Goal: Task Accomplishment & Management: Complete application form

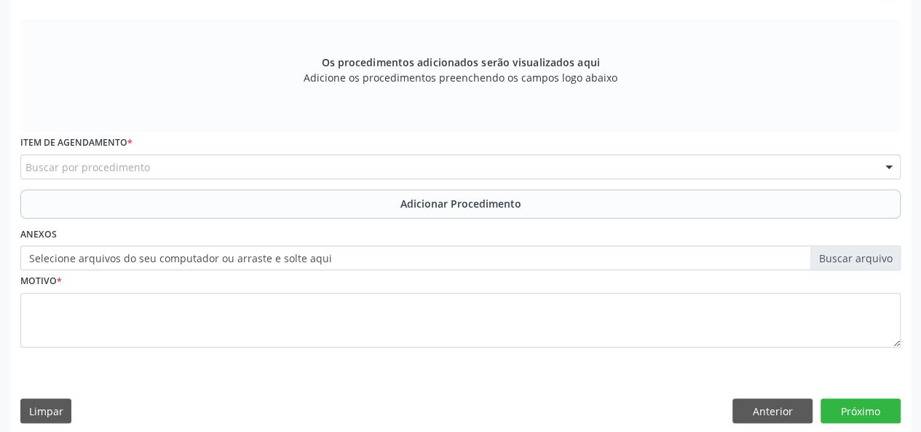
scroll to position [451, 0]
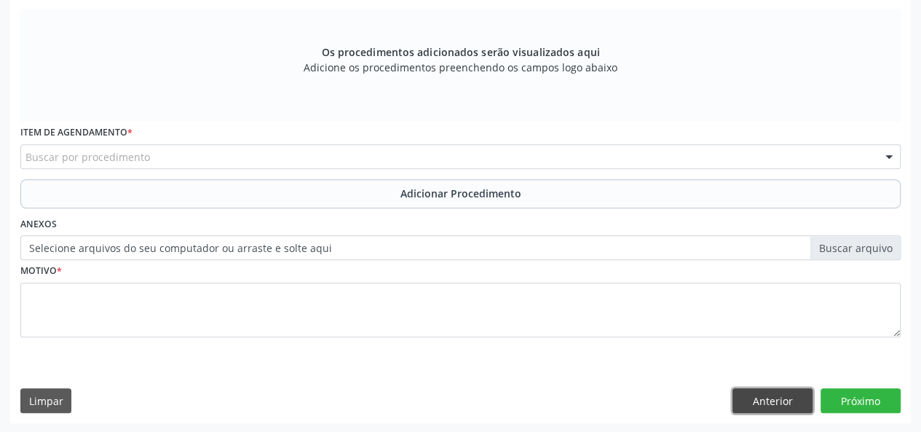
click at [775, 401] on button "Anterior" at bounding box center [772, 400] width 80 height 25
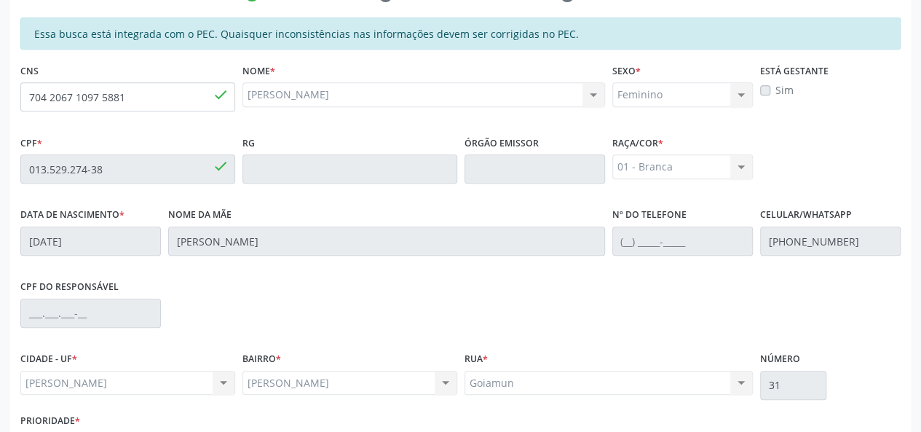
scroll to position [419, 0]
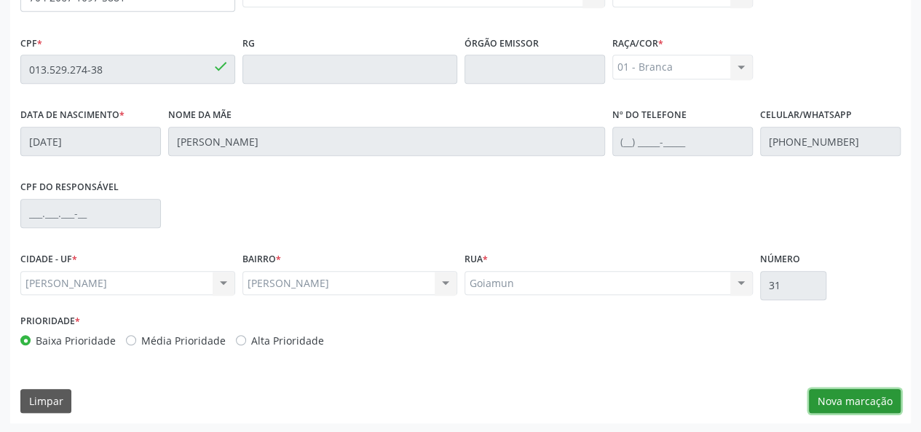
click at [879, 401] on button "Nova marcação" at bounding box center [855, 401] width 92 height 25
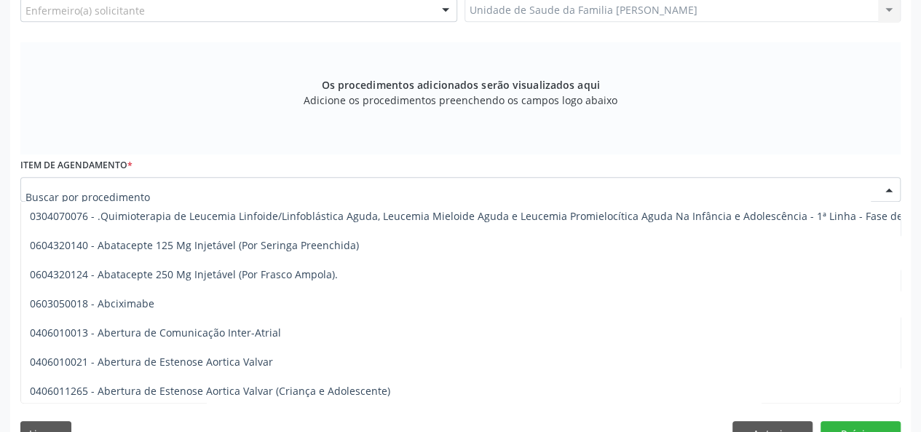
click at [167, 187] on div at bounding box center [460, 189] width 880 height 25
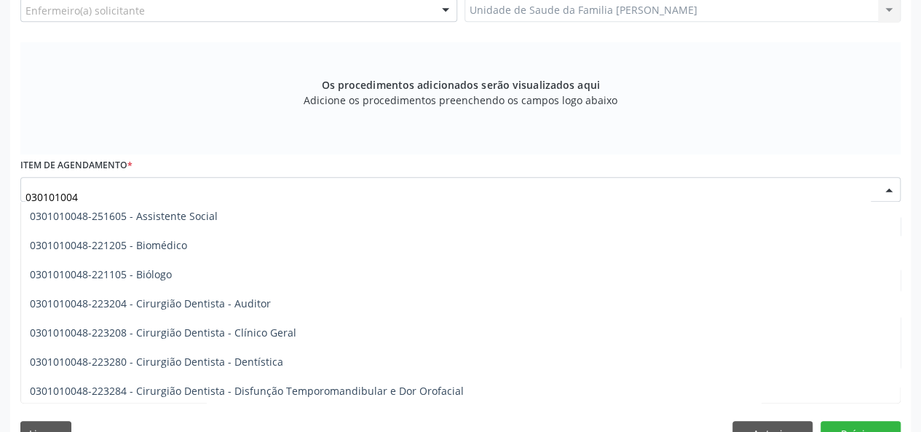
type input "0301010048"
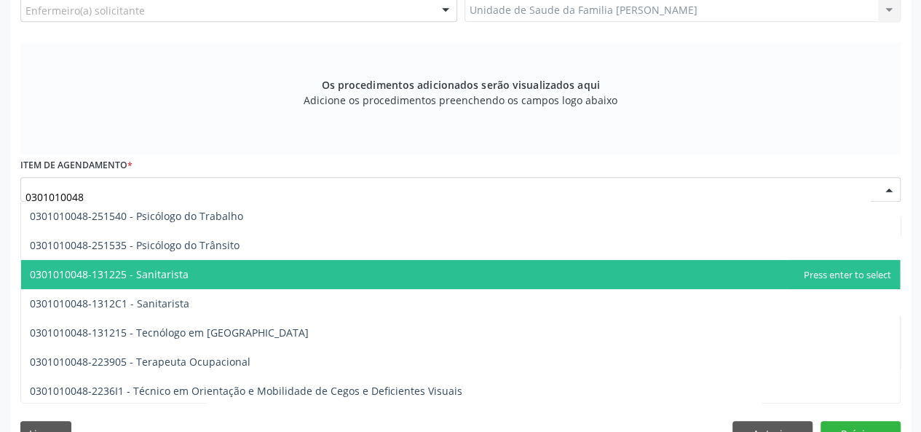
scroll to position [2403, 0]
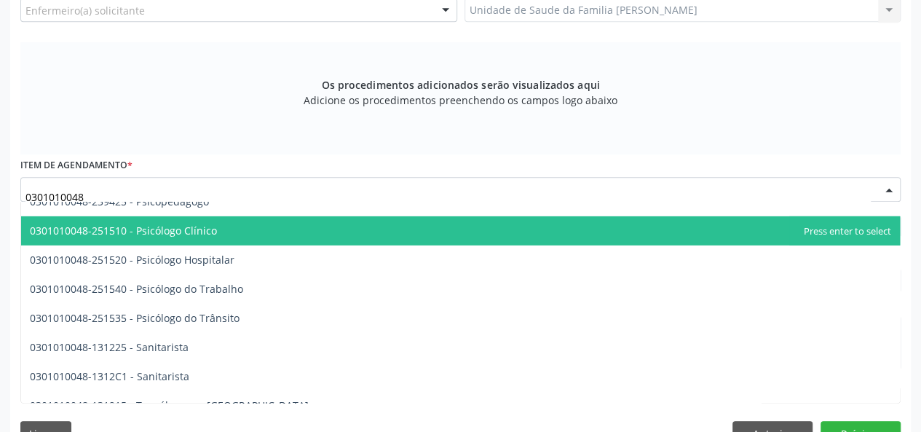
click at [176, 232] on span "0301010048-251510 - Psicólogo Clínico" at bounding box center [123, 231] width 187 height 14
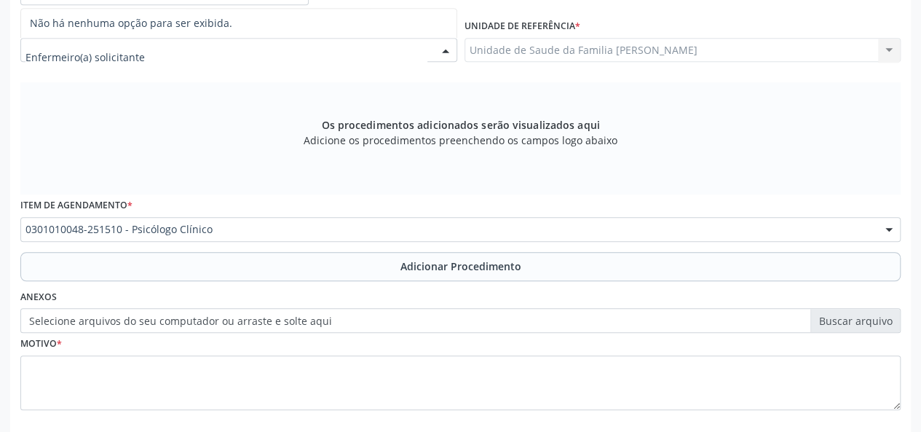
scroll to position [451, 0]
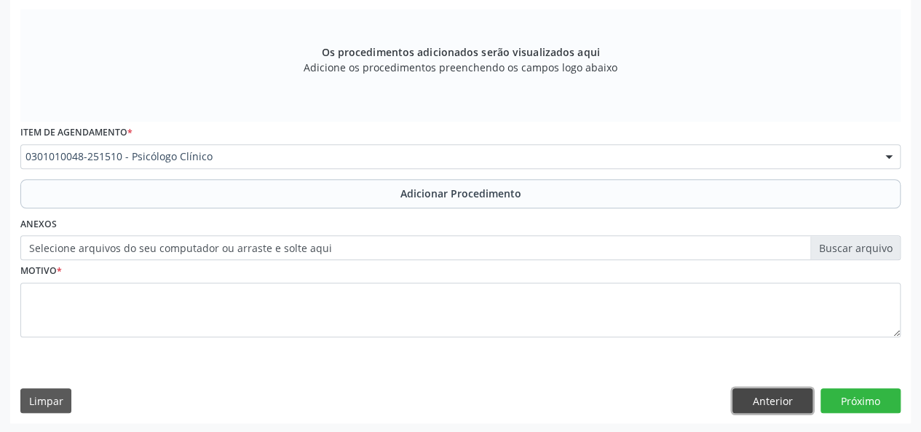
click at [786, 404] on button "Anterior" at bounding box center [772, 400] width 80 height 25
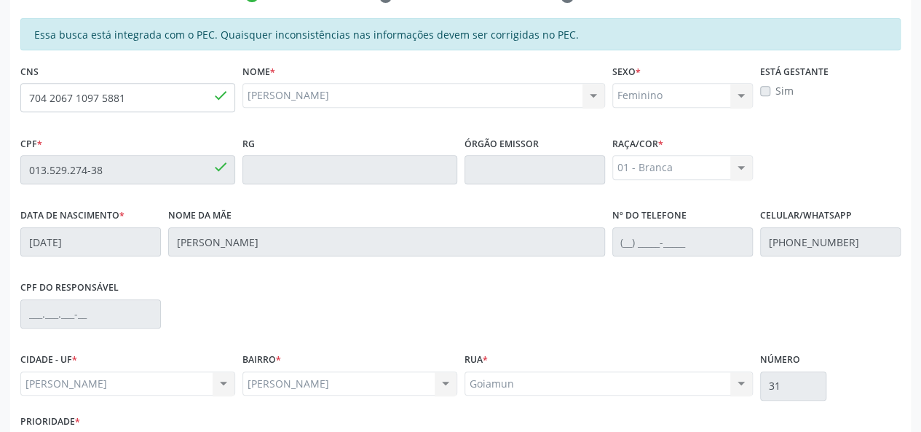
scroll to position [419, 0]
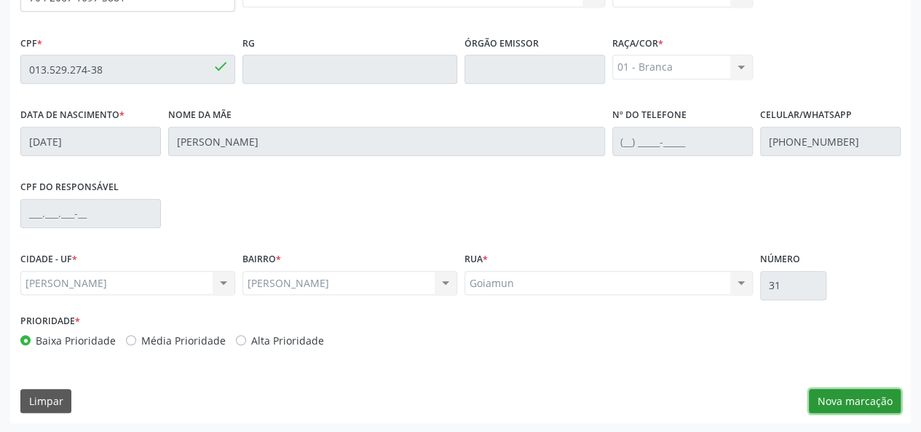
click at [847, 394] on button "Nova marcação" at bounding box center [855, 401] width 92 height 25
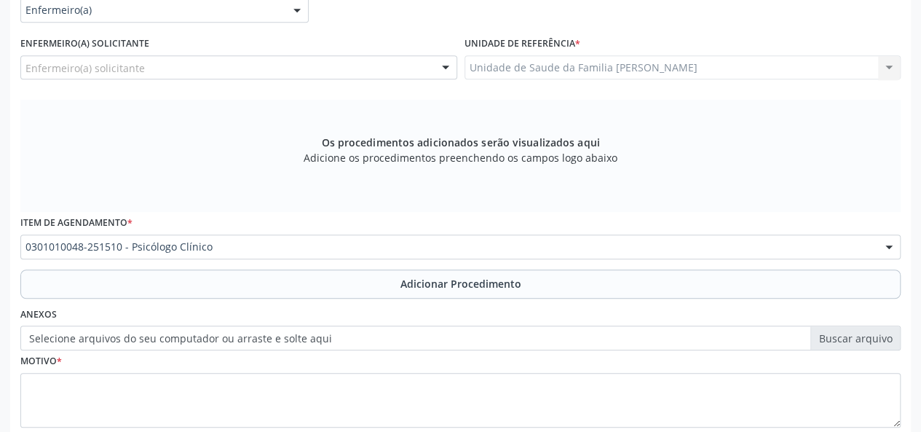
scroll to position [273, 0]
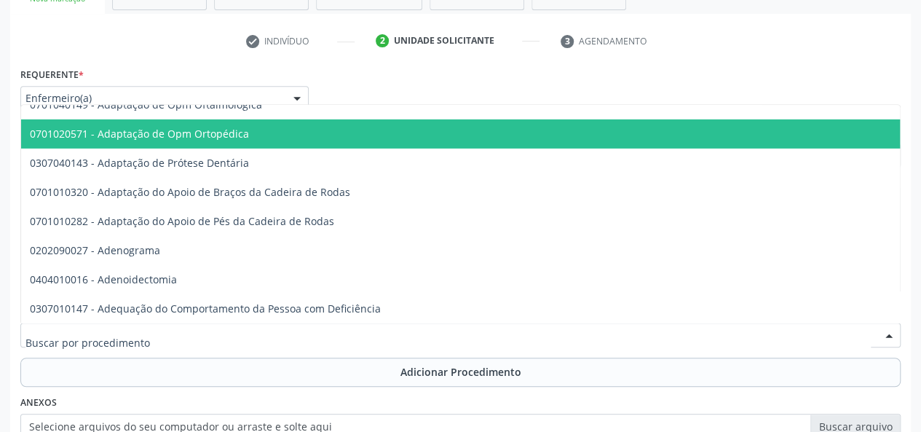
click at [210, 345] on input "text" at bounding box center [447, 342] width 845 height 29
click at [202, 337] on input "text" at bounding box center [447, 342] width 845 height 29
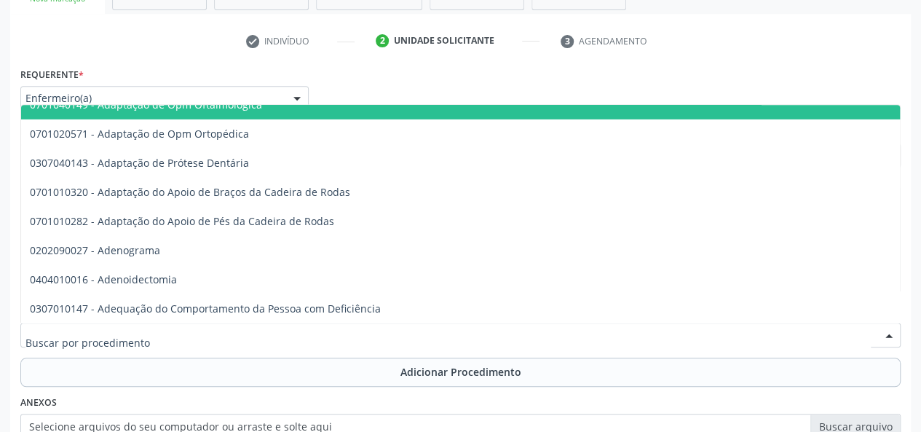
click at [341, 64] on div "Requerente * Enfermeiro(a) Médico(a) Enfermeiro(a) Paciente Nenhum resultado en…" at bounding box center [461, 91] width 888 height 57
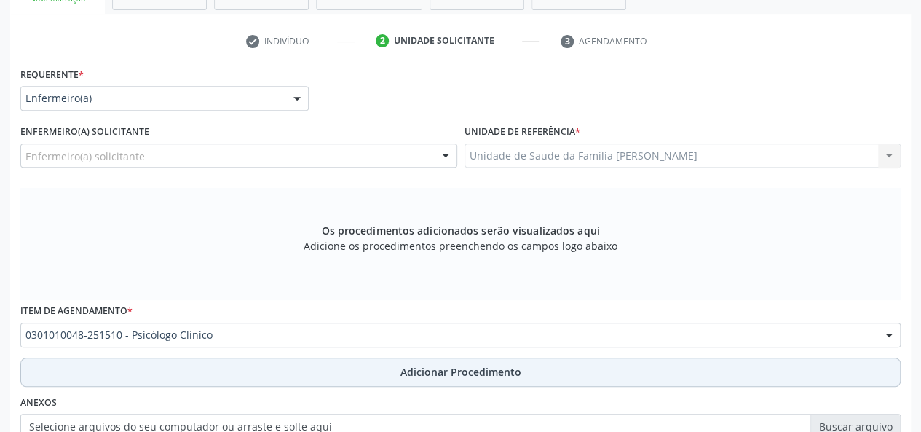
click at [444, 376] on span "Adicionar Procedimento" at bounding box center [460, 371] width 121 height 15
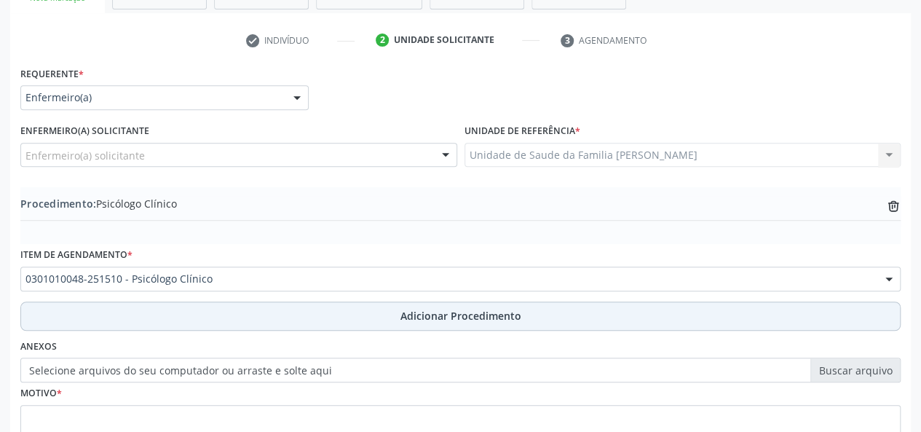
scroll to position [396, 0]
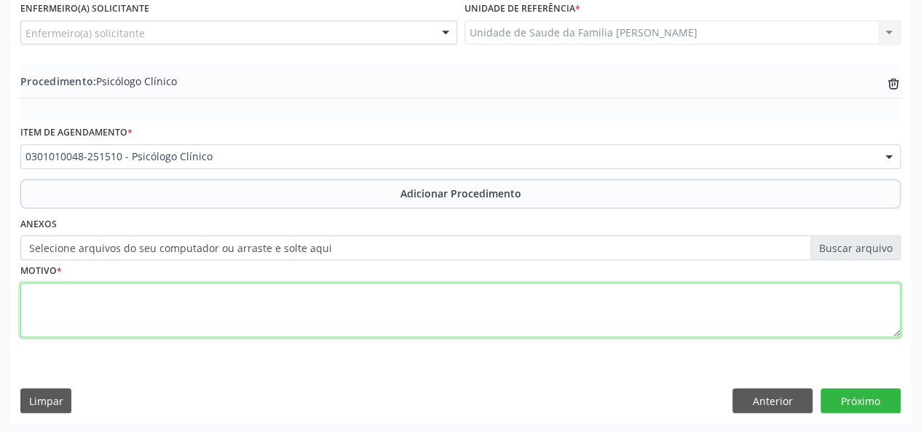
click at [44, 295] on textarea at bounding box center [460, 310] width 880 height 55
type textarea "Sintomas de depressao"
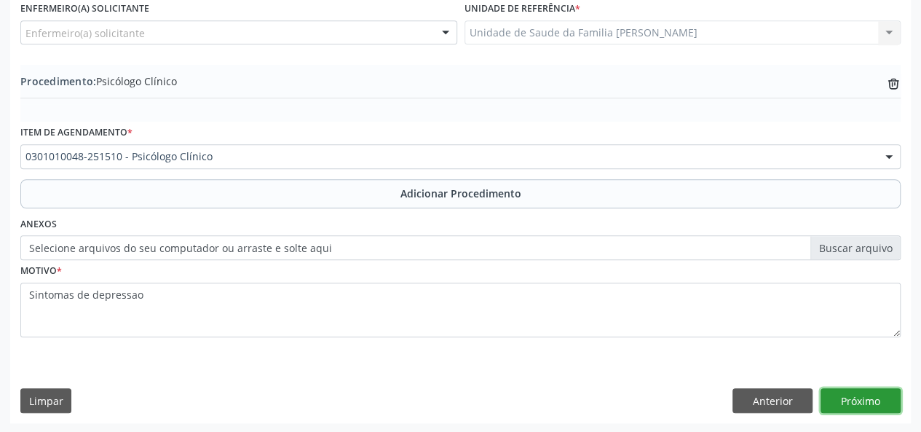
click at [850, 392] on button "Próximo" at bounding box center [861, 400] width 80 height 25
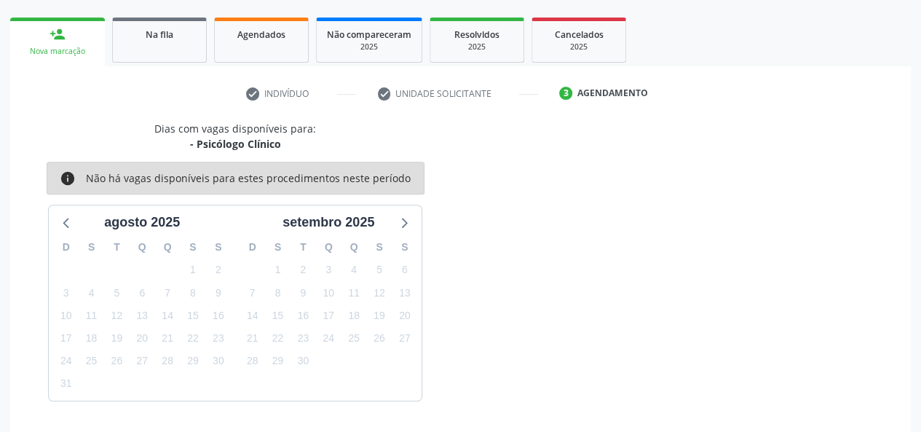
scroll to position [264, 0]
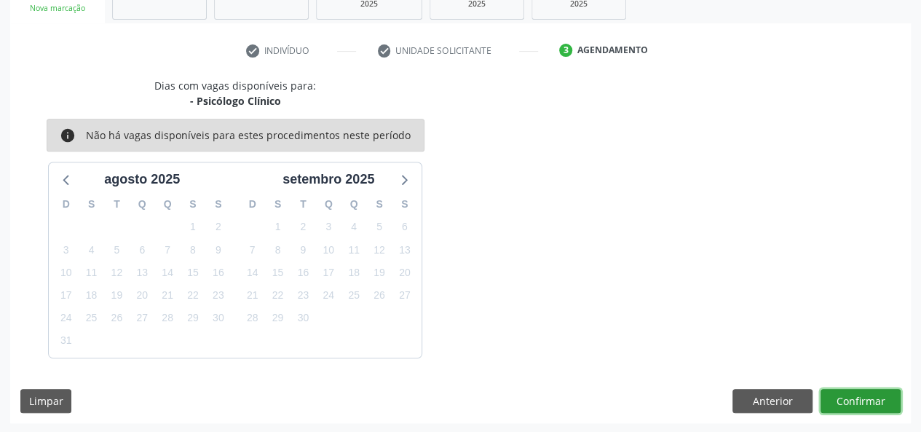
click at [850, 392] on button "Confirmar" at bounding box center [861, 401] width 80 height 25
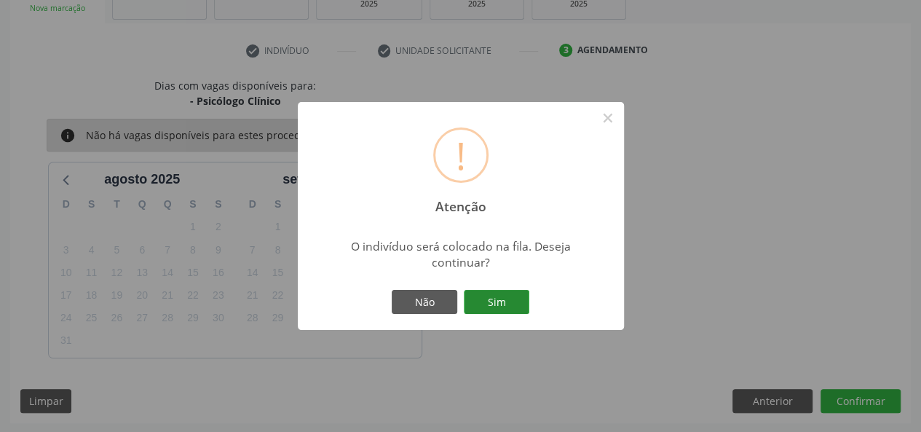
click at [516, 302] on button "Sim" at bounding box center [497, 302] width 66 height 25
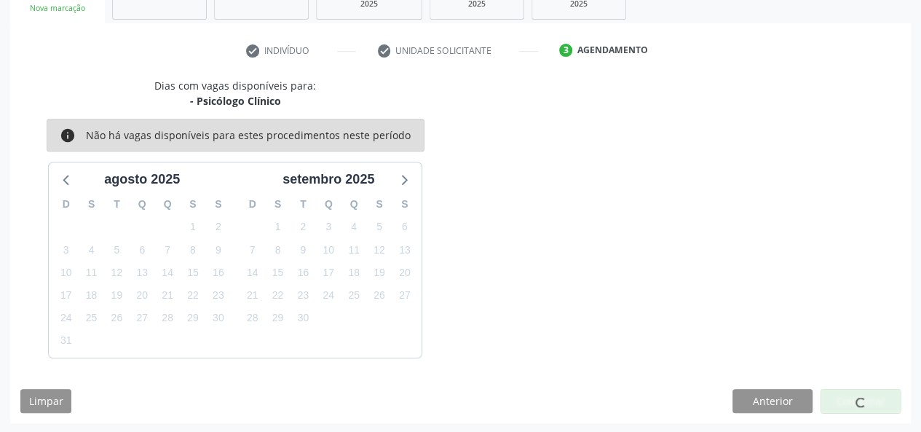
scroll to position [68, 0]
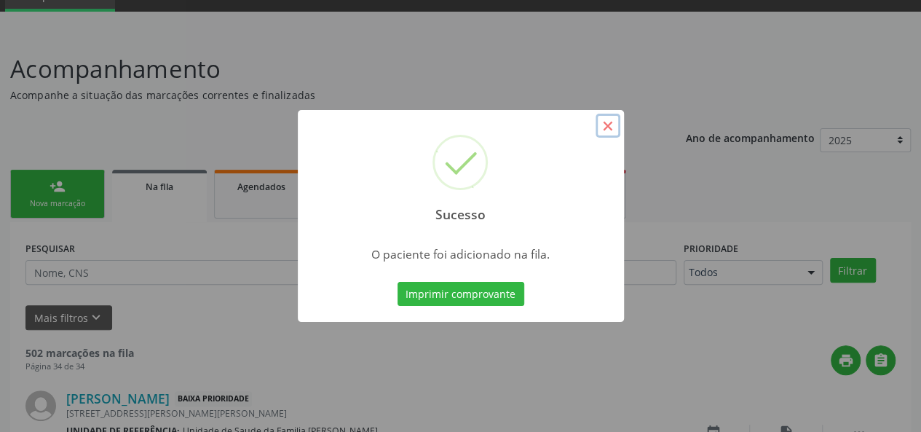
click at [607, 127] on button "×" at bounding box center [608, 126] width 25 height 25
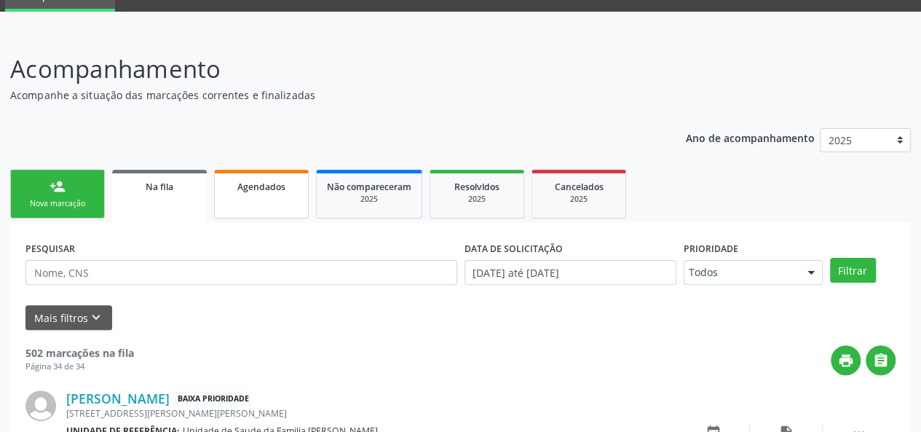
click at [271, 191] on div "Agendados" at bounding box center [261, 185] width 73 height 15
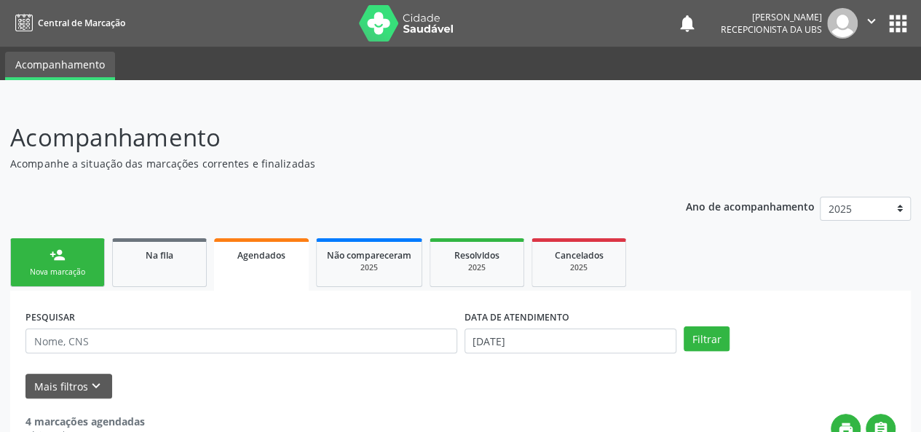
scroll to position [0, 0]
click at [55, 260] on div "person_add" at bounding box center [58, 255] width 16 height 16
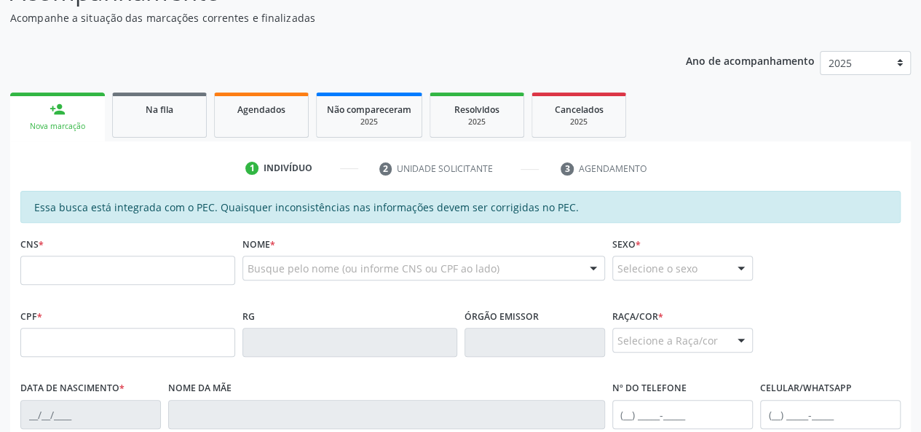
scroll to position [291, 0]
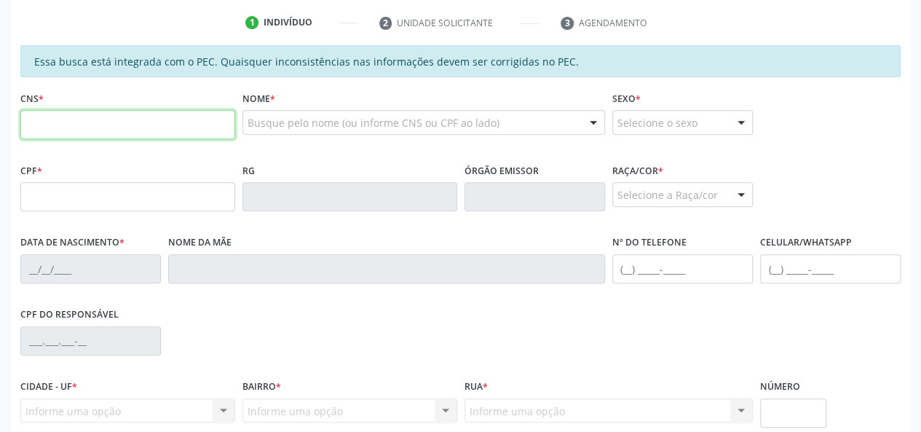
click at [28, 111] on input "text" at bounding box center [127, 124] width 215 height 29
type input "708 4063 8253 5970"
type input "077.211.514-14"
type input "[DATE]"
type input "[PERSON_NAME]"
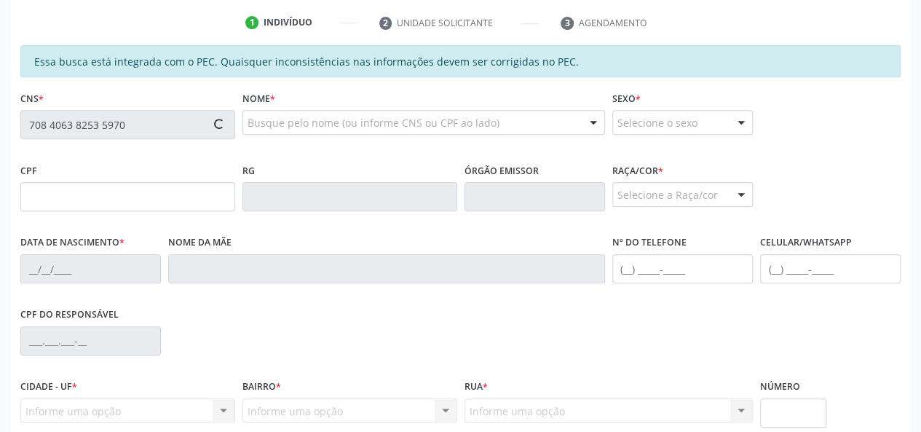
type input "[PHONE_NUMBER]"
type input "24"
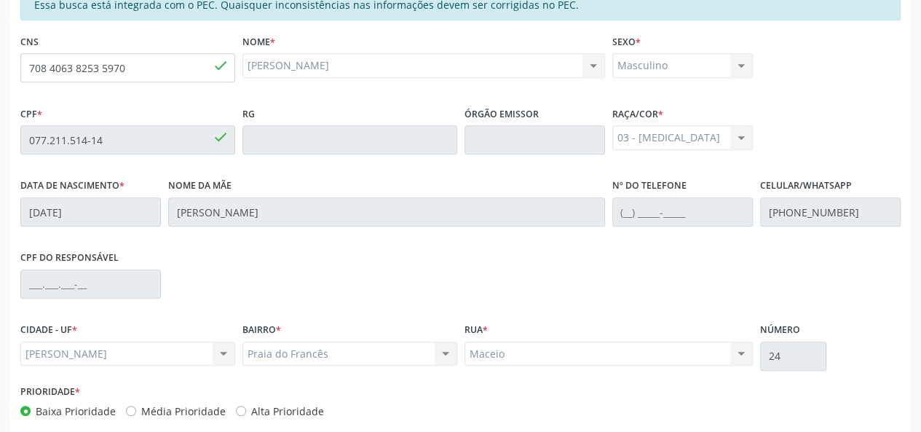
scroll to position [419, 0]
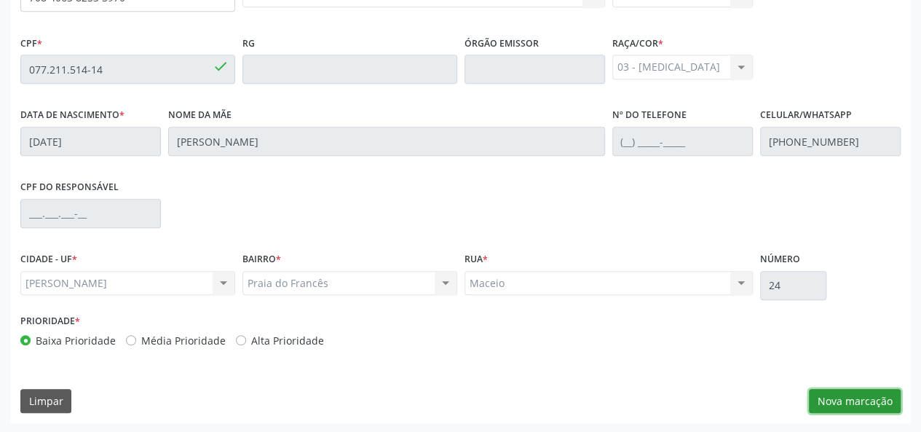
click at [840, 403] on button "Nova marcação" at bounding box center [855, 401] width 92 height 25
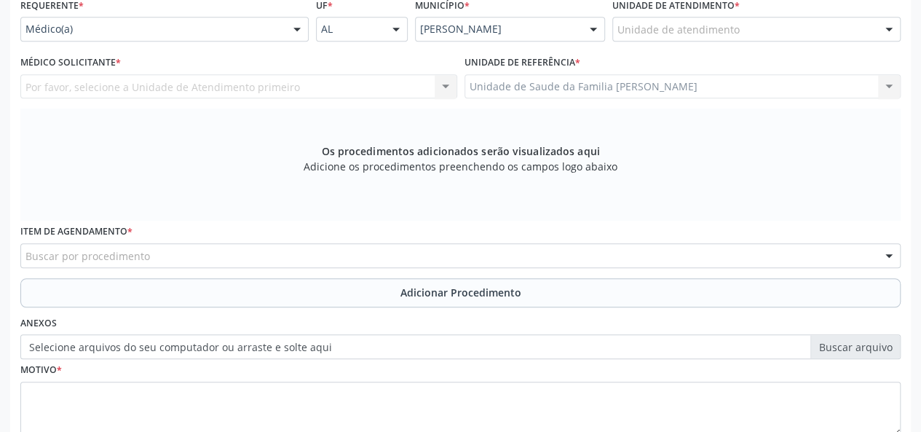
scroll to position [273, 0]
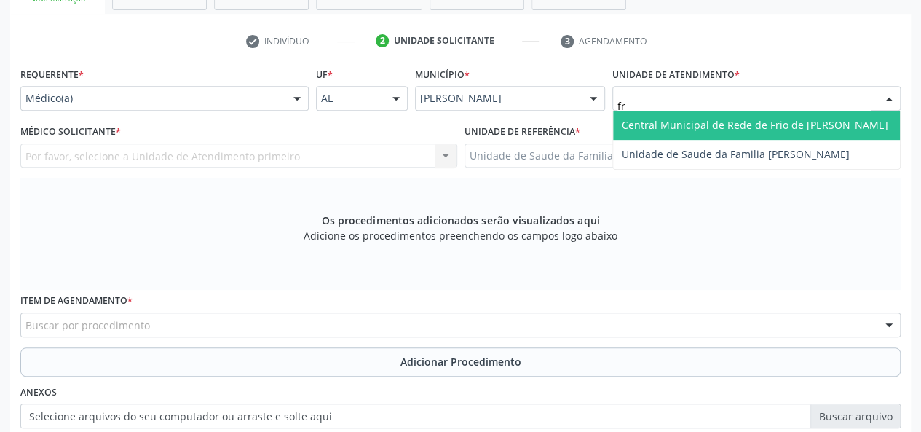
type input "fra"
click at [756, 125] on span "Unidade de Saude da Familia [PERSON_NAME]" at bounding box center [736, 125] width 228 height 14
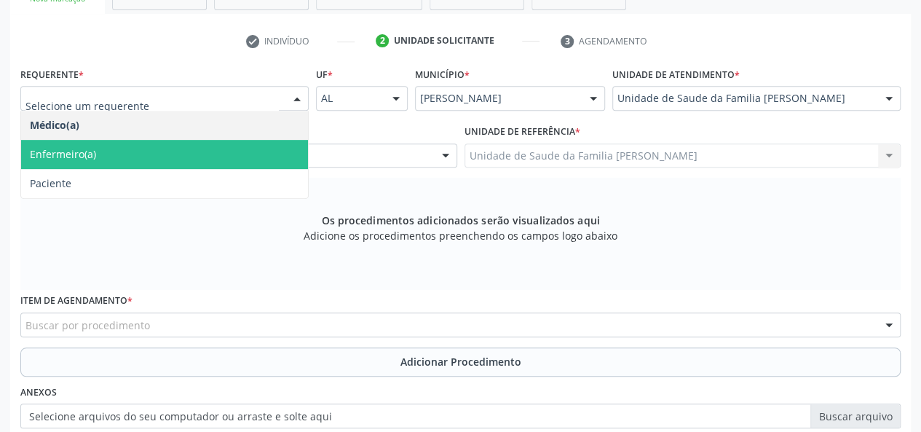
click at [45, 147] on span "Enfermeiro(a)" at bounding box center [63, 154] width 66 height 14
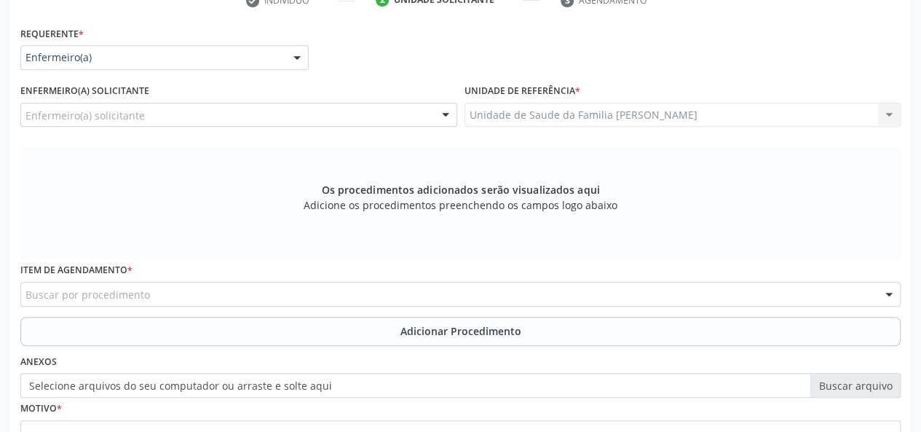
scroll to position [346, 0]
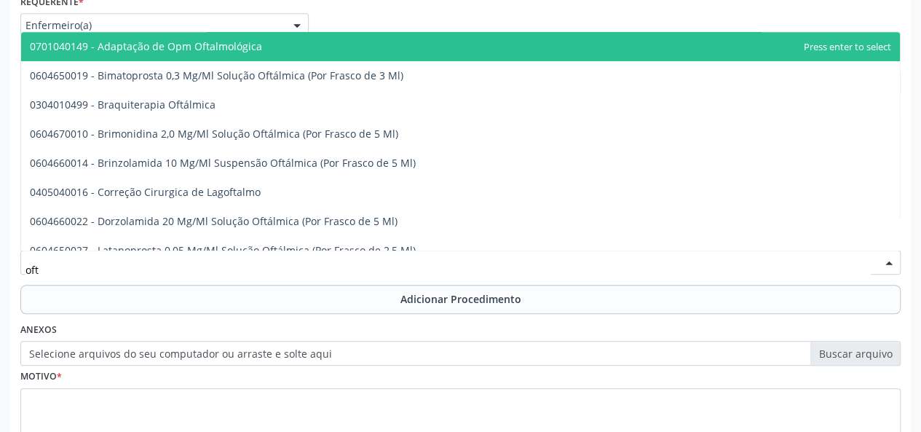
type input "ofta"
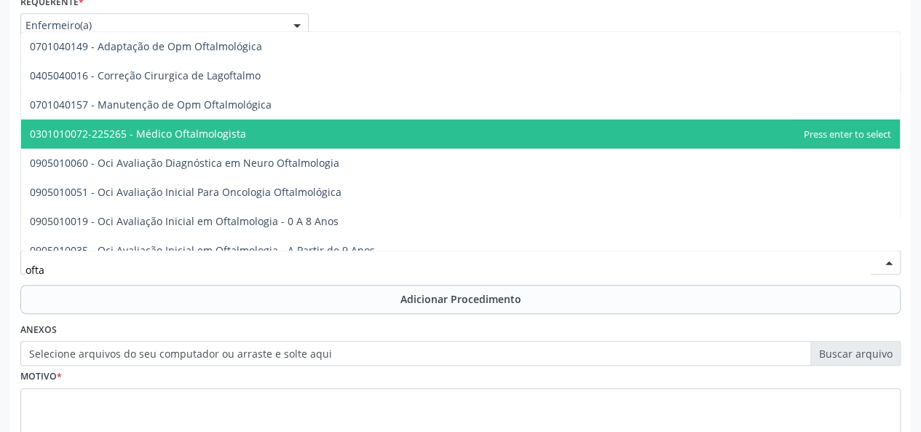
click at [186, 137] on span "0301010072-225265 - Médico Oftalmologista" at bounding box center [138, 134] width 216 height 14
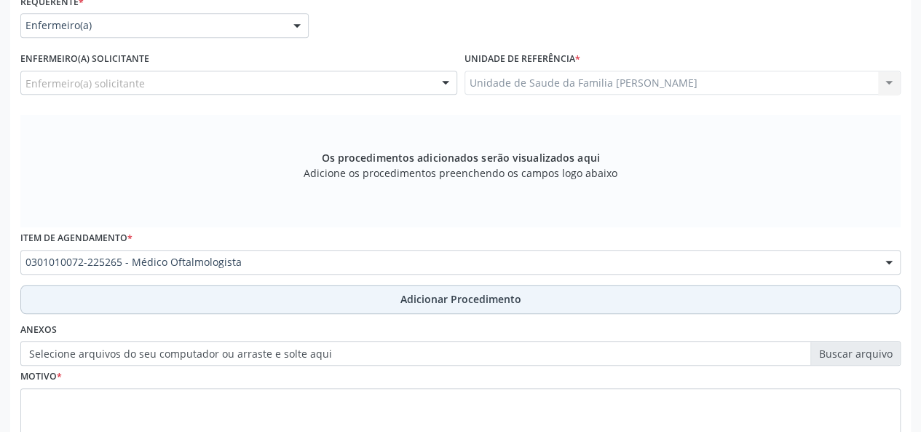
click at [433, 293] on span "Adicionar Procedimento" at bounding box center [460, 298] width 121 height 15
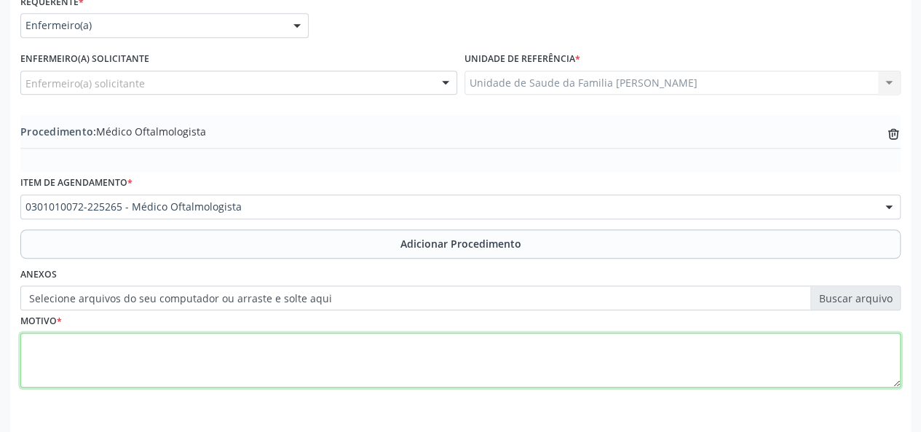
click at [37, 359] on textarea at bounding box center [460, 360] width 880 height 55
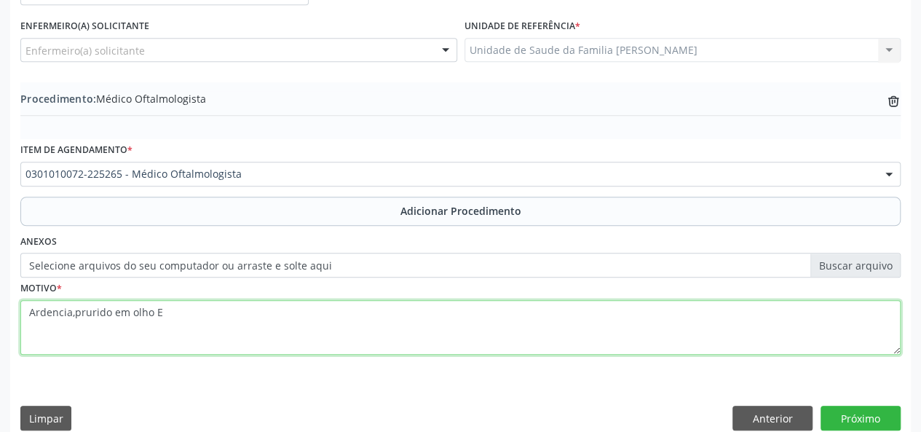
scroll to position [396, 0]
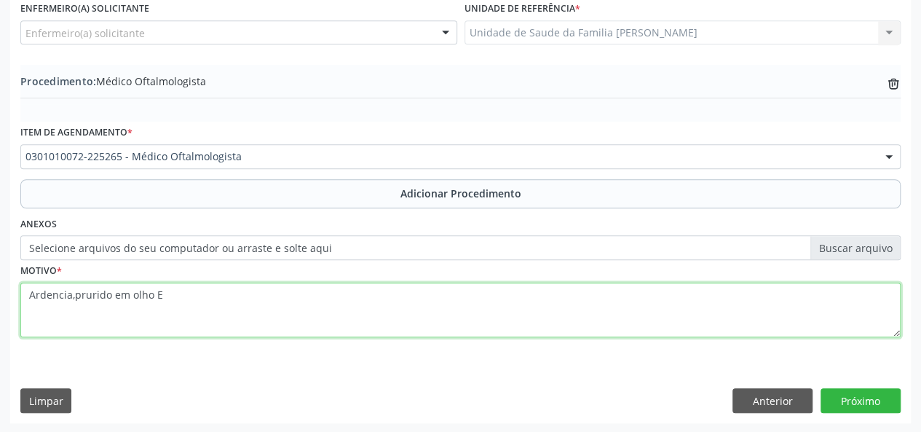
click at [73, 293] on textarea "Ardencia,prurido em olho E" at bounding box center [460, 310] width 880 height 55
type textarea "Ardencia, prurido em olho E"
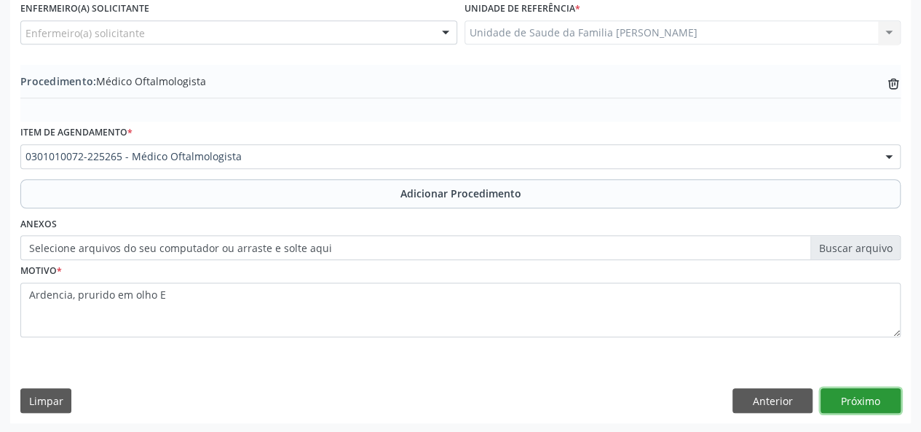
click at [858, 388] on button "Próximo" at bounding box center [861, 400] width 80 height 25
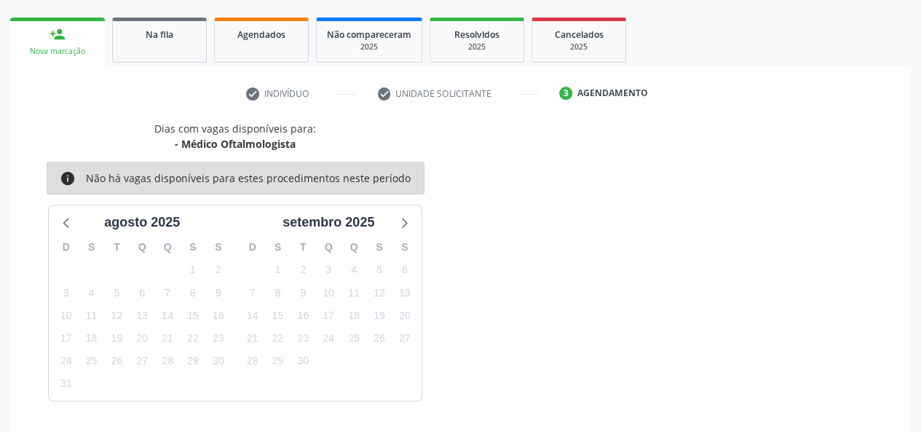
scroll to position [264, 0]
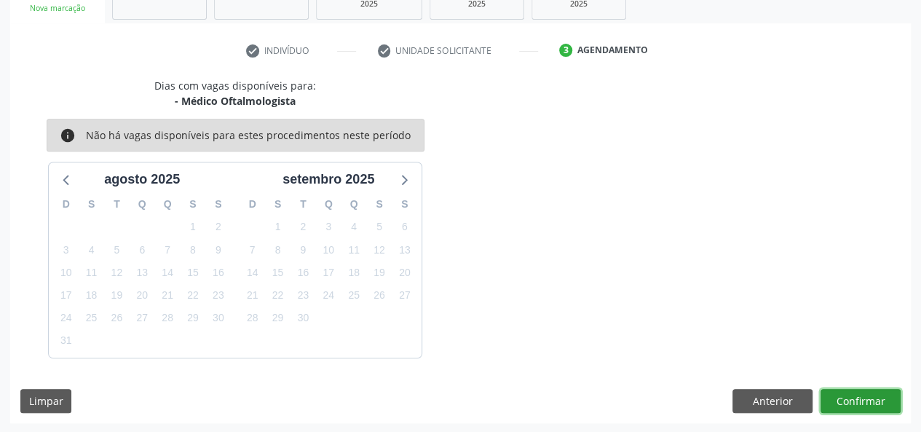
click at [861, 394] on button "Confirmar" at bounding box center [861, 401] width 80 height 25
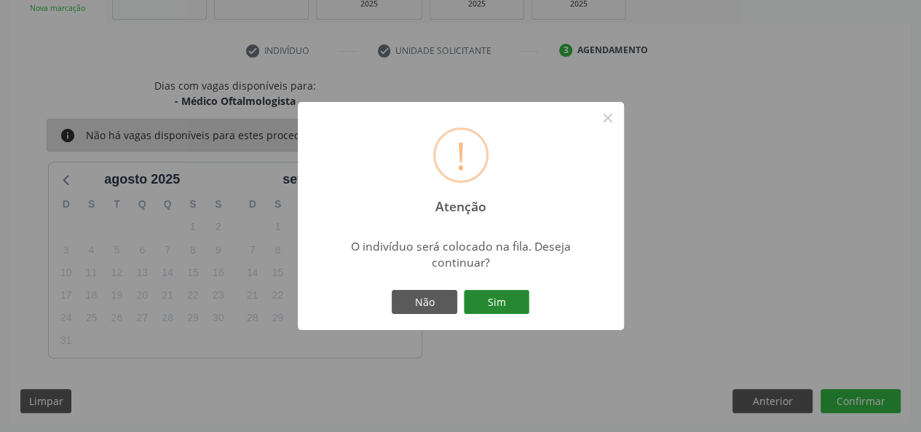
click at [515, 299] on button "Sim" at bounding box center [497, 302] width 66 height 25
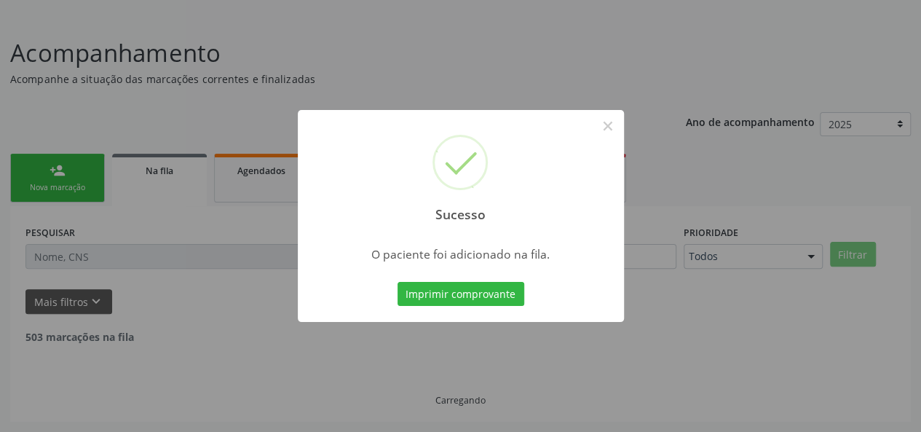
scroll to position [68, 0]
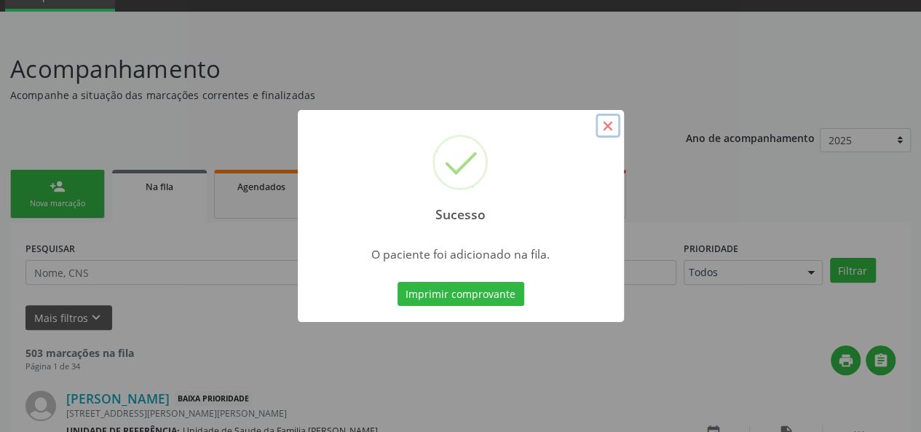
click at [600, 120] on button "×" at bounding box center [608, 126] width 25 height 25
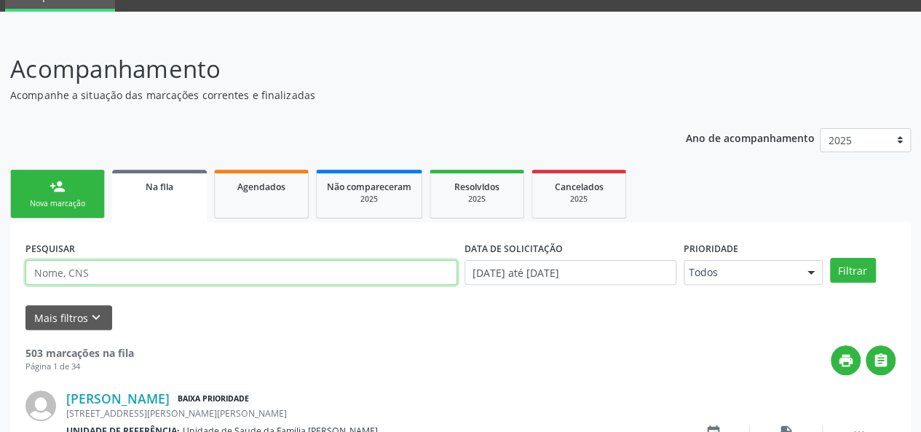
click at [108, 266] on input "text" at bounding box center [241, 272] width 432 height 25
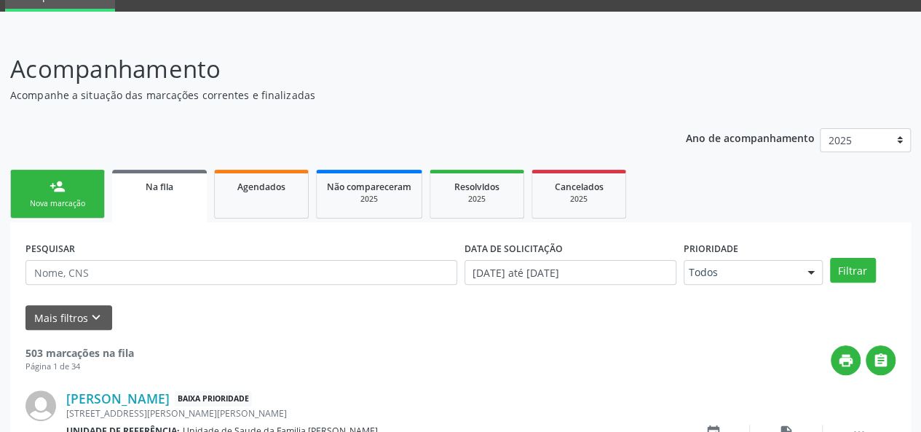
click at [63, 183] on div "person_add" at bounding box center [58, 186] width 16 height 16
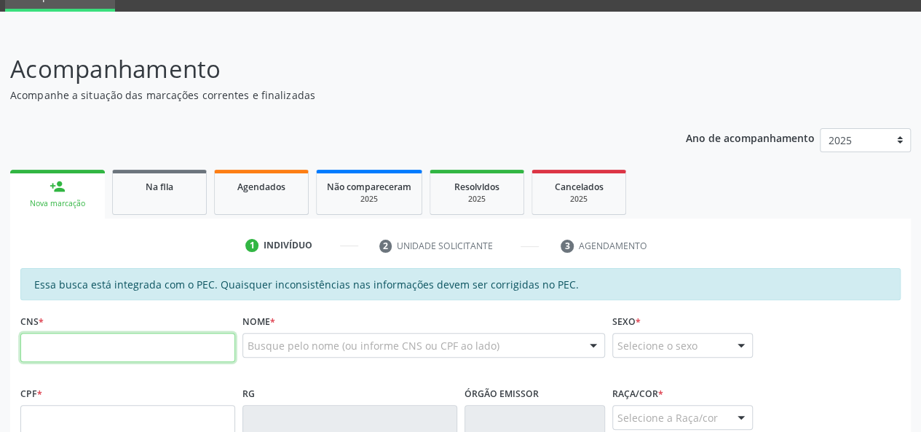
click at [57, 347] on input "text" at bounding box center [127, 347] width 215 height 29
type input "898 0034 5502 6348"
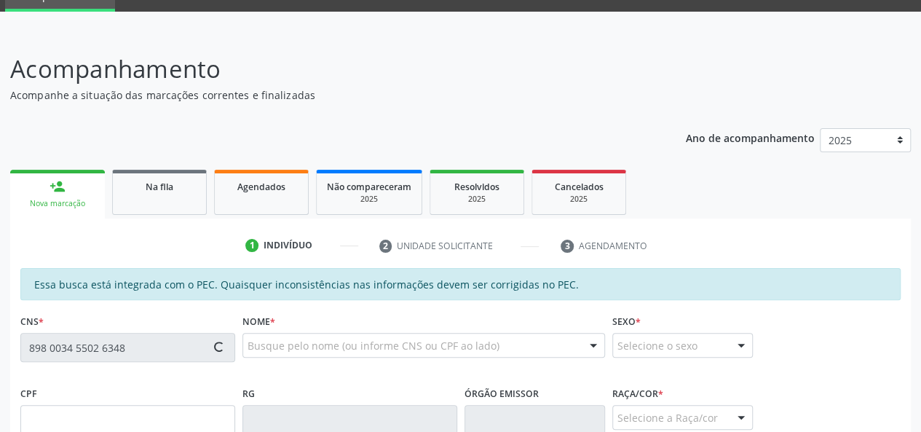
type input "095.828.195-53"
type input "[DATE]"
type input "[PERSON_NAME]"
type input "[PHONE_NUMBER]"
type input "26"
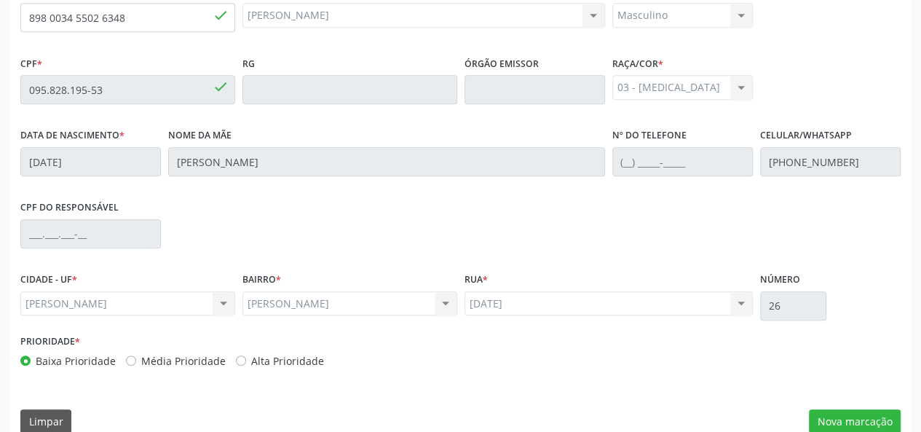
scroll to position [419, 0]
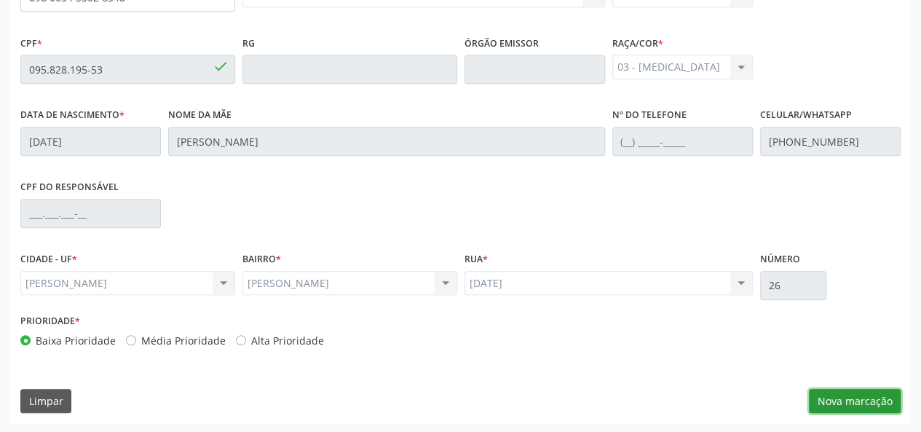
click at [865, 395] on button "Nova marcação" at bounding box center [855, 401] width 92 height 25
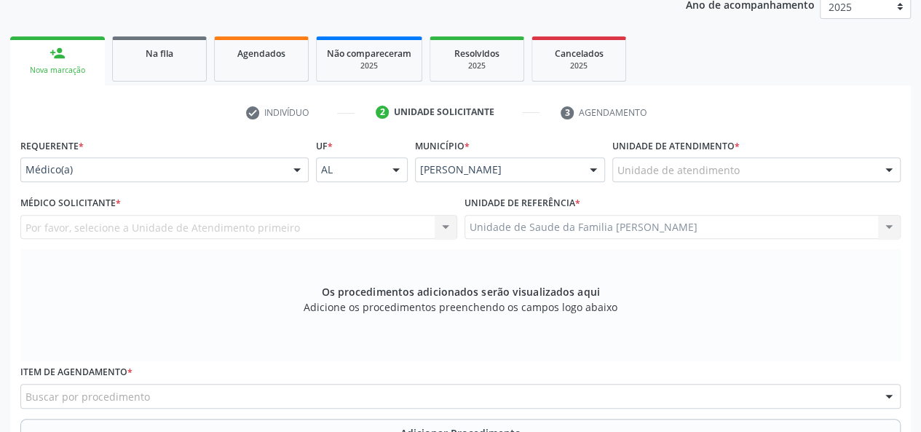
scroll to position [200, 0]
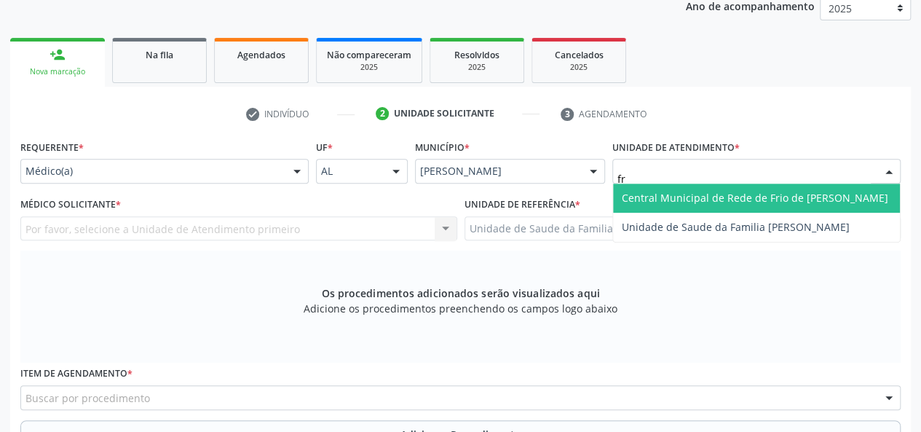
type input "fra"
click at [679, 187] on span "Unidade de Saude da Familia [PERSON_NAME]" at bounding box center [756, 197] width 287 height 29
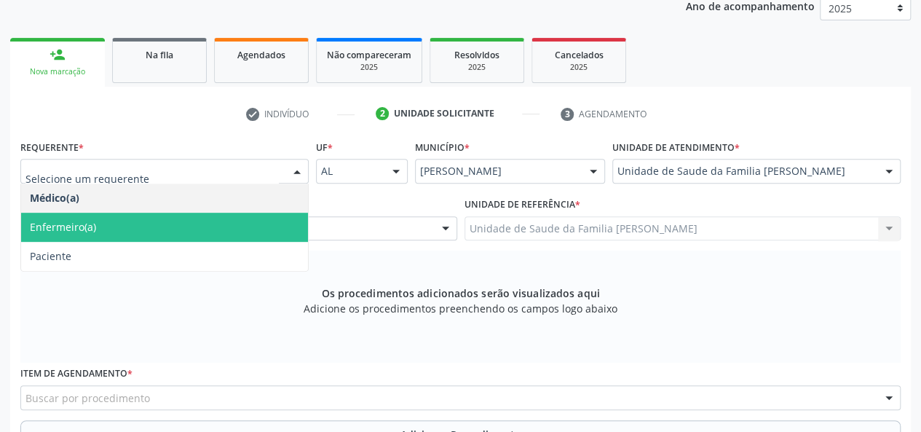
drag, startPoint x: 87, startPoint y: 229, endPoint x: 106, endPoint y: 232, distance: 19.8
click at [87, 229] on span "Enfermeiro(a)" at bounding box center [63, 227] width 66 height 14
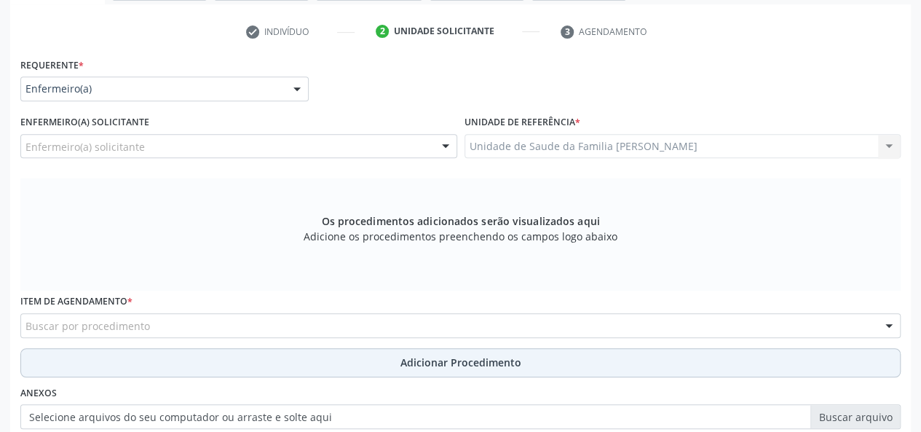
scroll to position [346, 0]
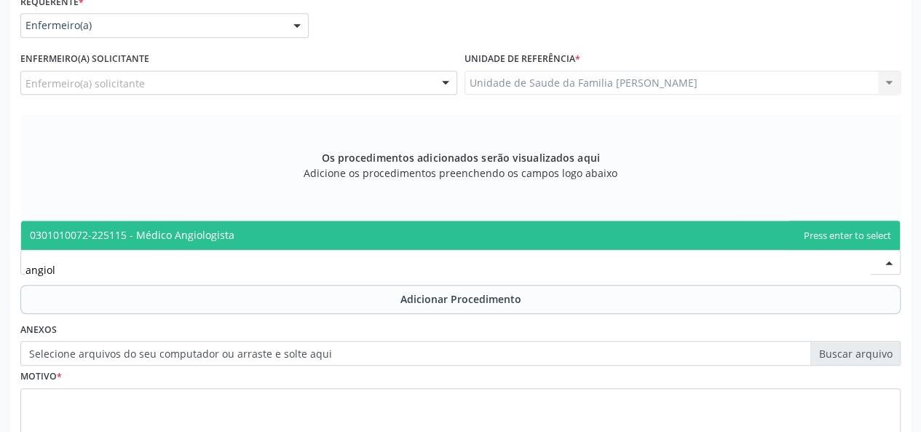
click at [153, 239] on span "0301010072-225115 - Médico Angiologista" at bounding box center [132, 235] width 205 height 14
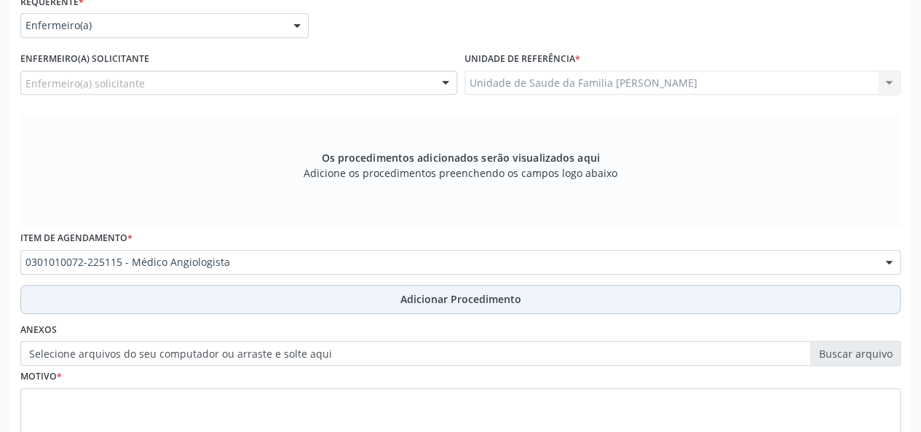
click at [427, 291] on span "Adicionar Procedimento" at bounding box center [460, 298] width 121 height 15
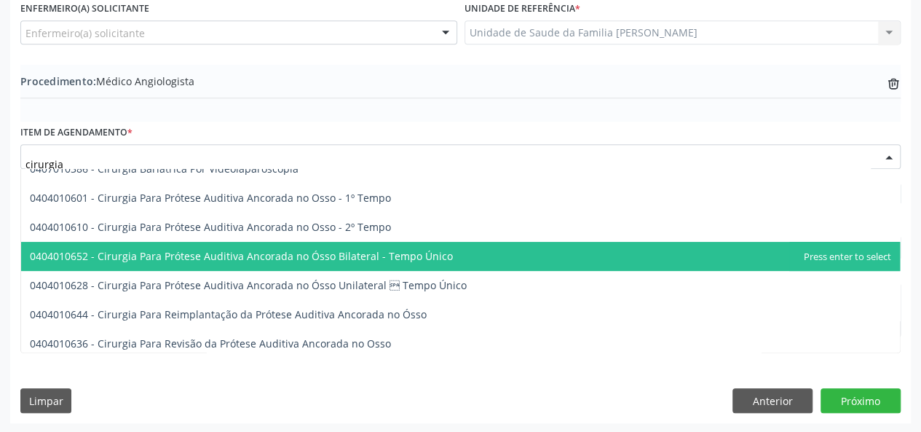
scroll to position [146, 0]
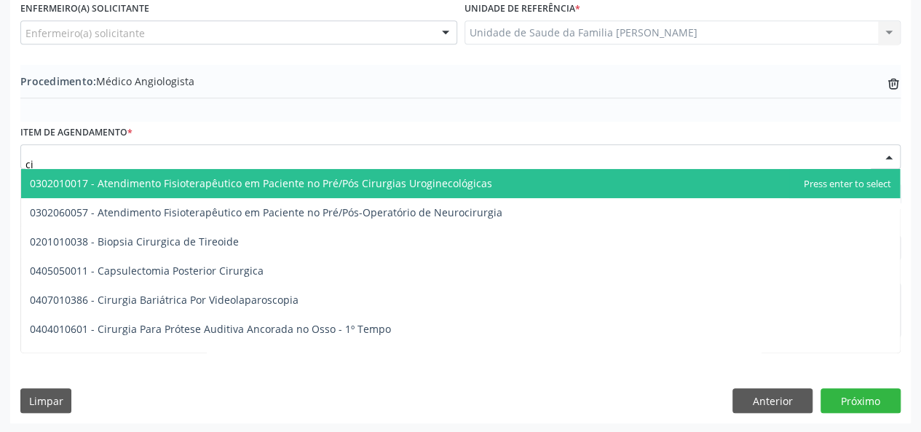
type input "c"
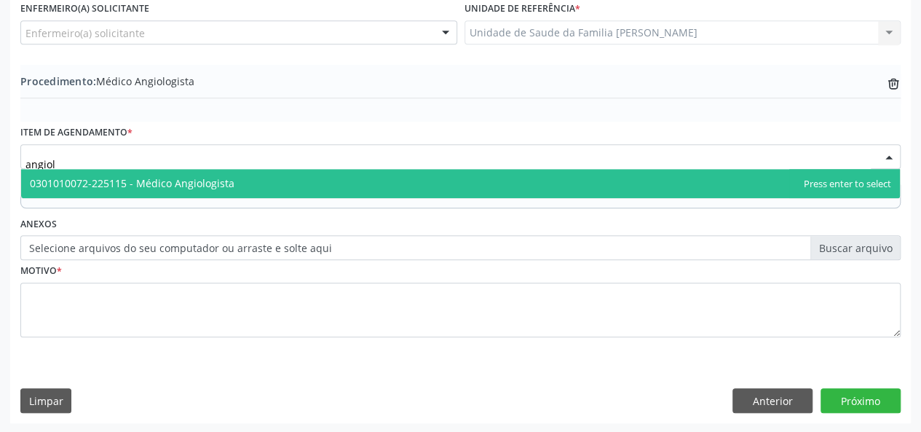
scroll to position [0, 0]
type input "angiolo"
click at [160, 182] on span "0301010072-225115 - Médico Angiologista" at bounding box center [132, 183] width 205 height 14
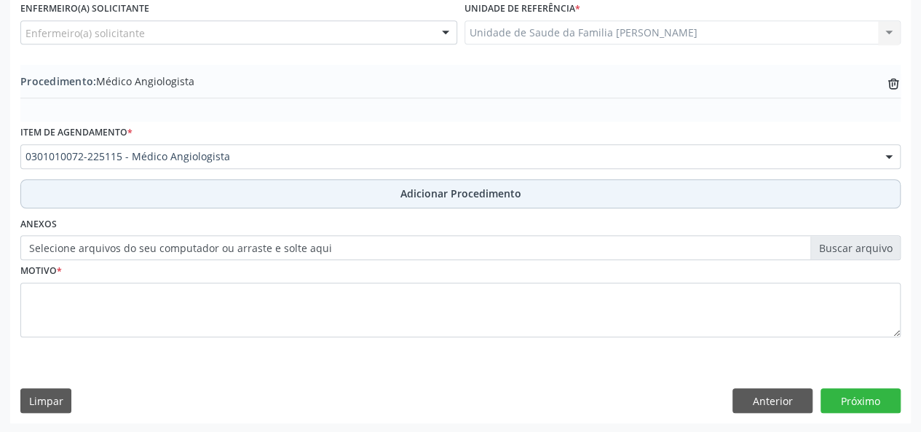
click at [451, 200] on button "Adicionar Procedimento" at bounding box center [460, 193] width 880 height 29
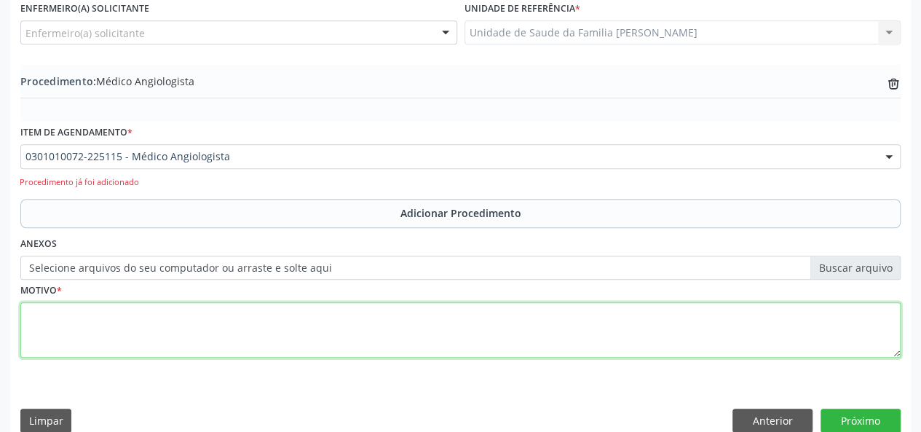
click at [43, 323] on textarea at bounding box center [460, 329] width 880 height 55
type textarea "Varizes em MMIF"
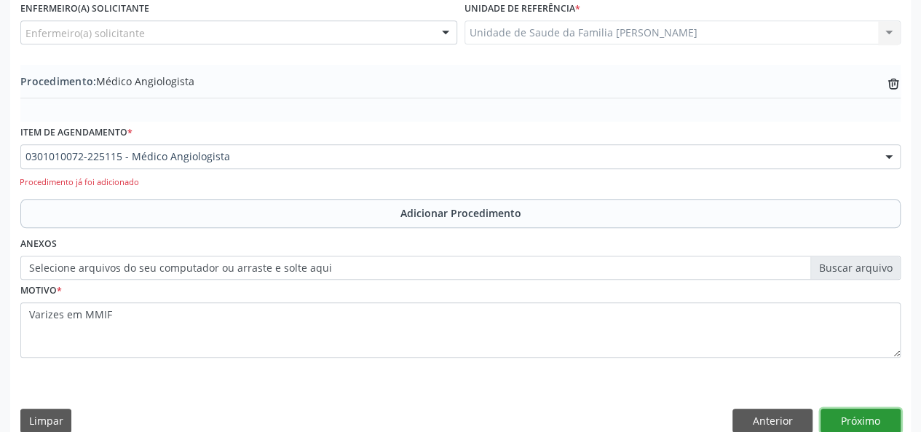
click at [880, 423] on button "Próximo" at bounding box center [861, 420] width 80 height 25
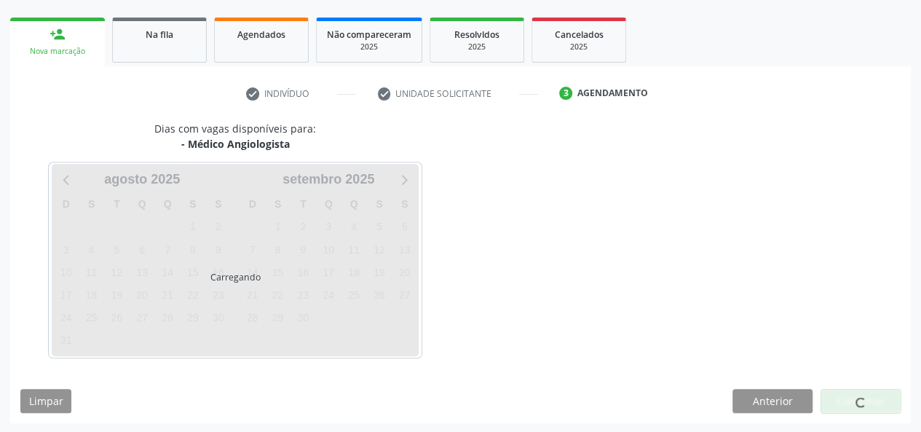
scroll to position [264, 0]
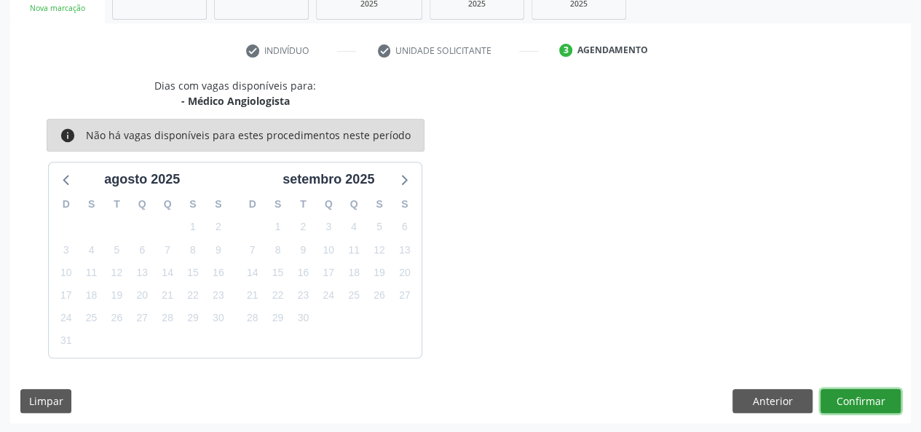
click at [869, 397] on button "Confirmar" at bounding box center [861, 401] width 80 height 25
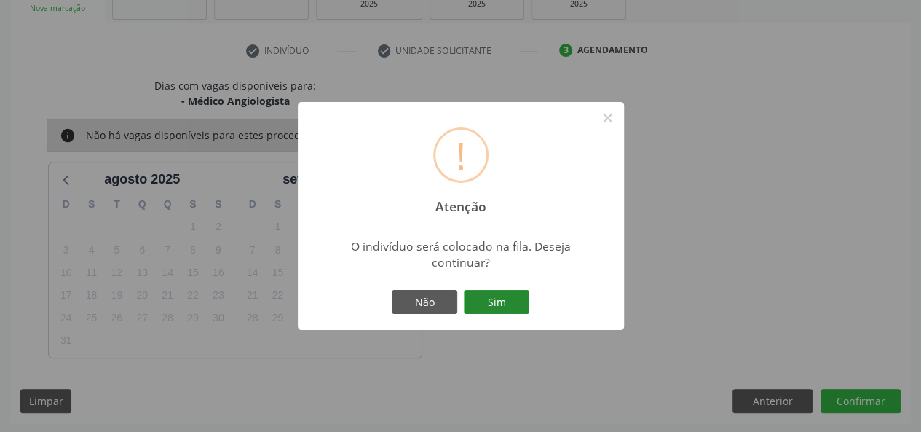
click at [498, 298] on button "Sim" at bounding box center [497, 302] width 66 height 25
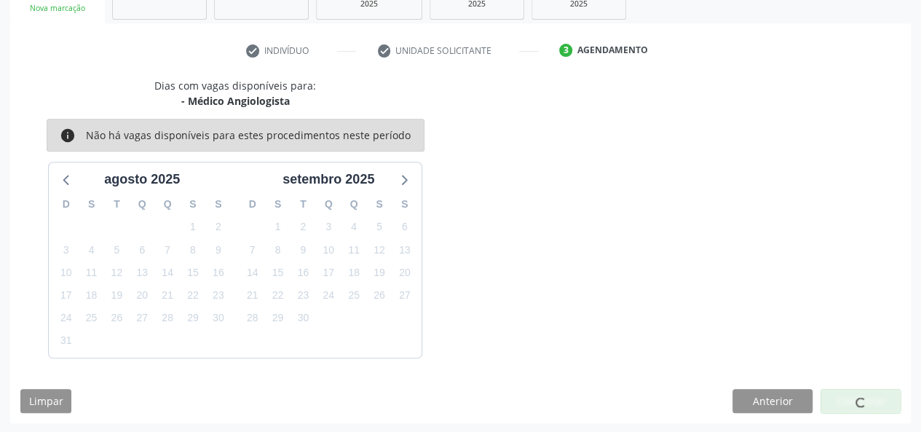
scroll to position [68, 0]
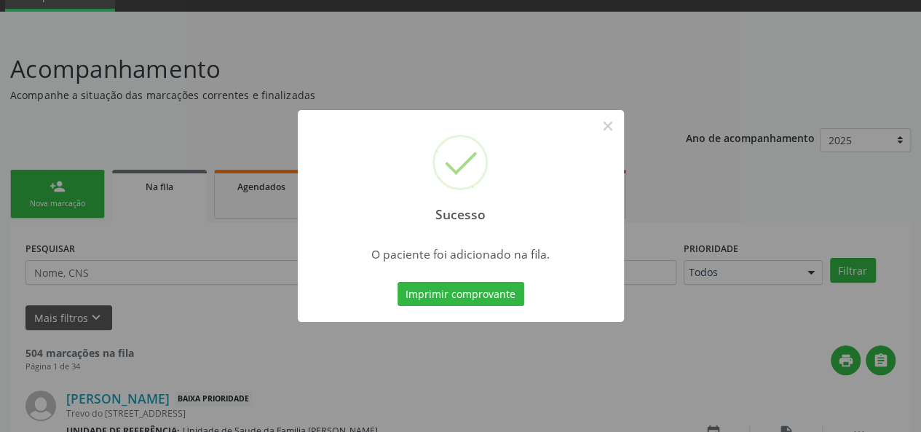
click at [498, 298] on button "Imprimir comprovante" at bounding box center [461, 294] width 127 height 25
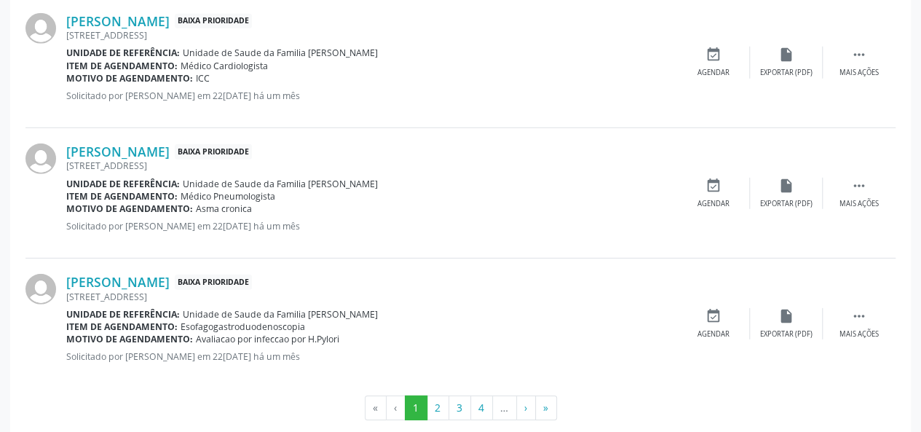
scroll to position [2055, 0]
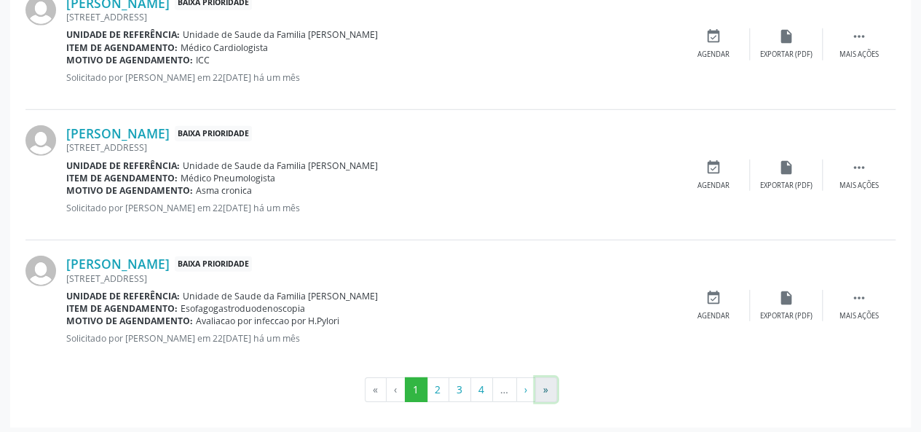
click at [551, 391] on button "»" at bounding box center [546, 389] width 22 height 25
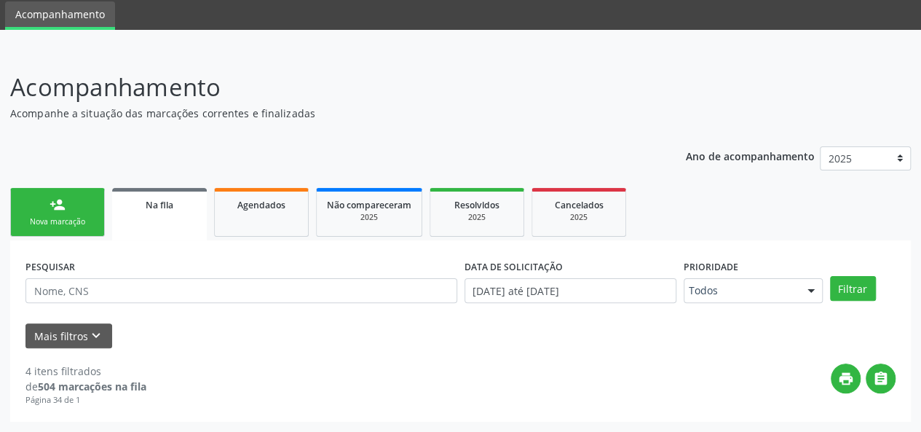
scroll to position [50, 0]
click at [71, 206] on link "person_add Nova marcação" at bounding box center [57, 213] width 95 height 49
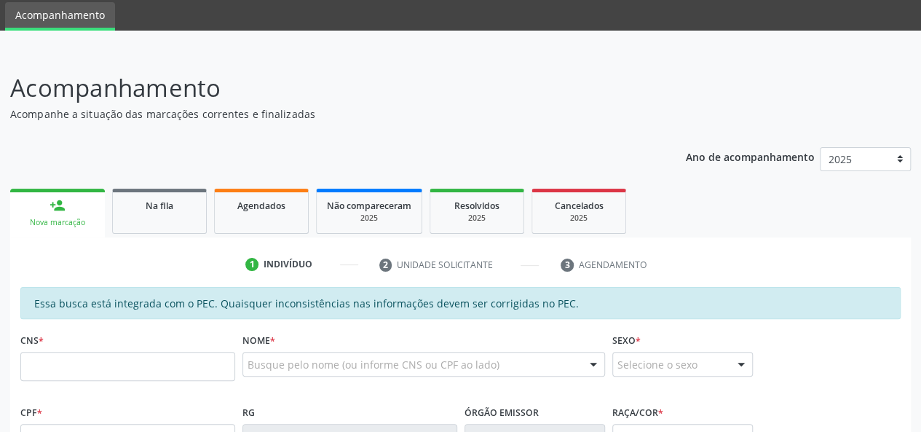
scroll to position [268, 0]
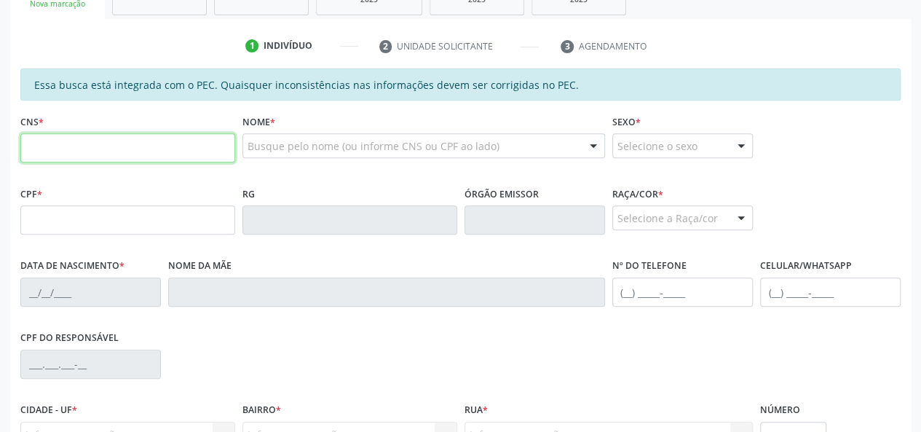
click at [57, 151] on input "text" at bounding box center [127, 147] width 215 height 29
type input "898 0034 5502 6348"
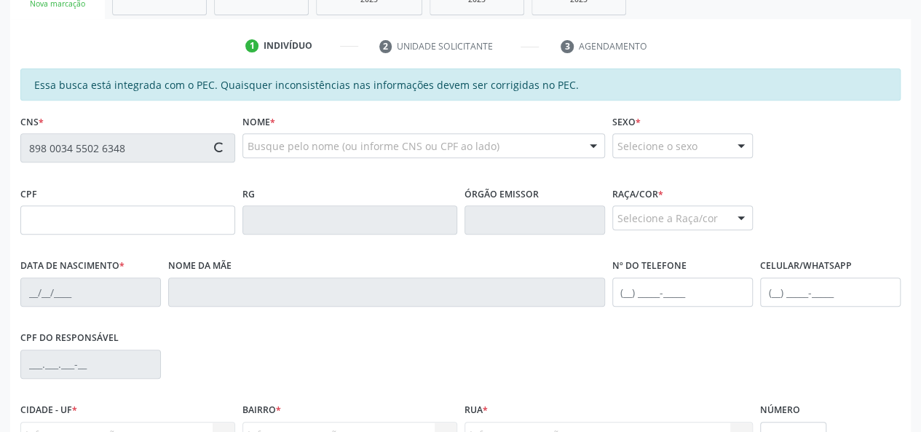
type input "095.828.195-53"
type input "[DATE]"
type input "[PERSON_NAME]"
type input "[PHONE_NUMBER]"
type input "26"
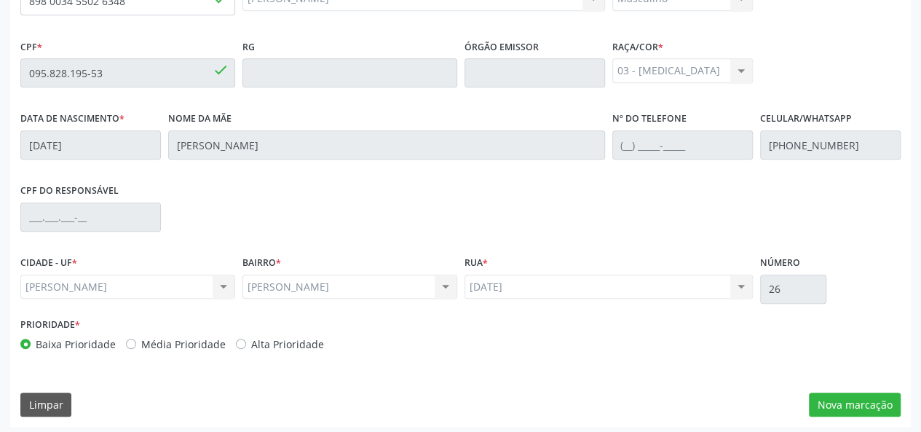
scroll to position [419, 0]
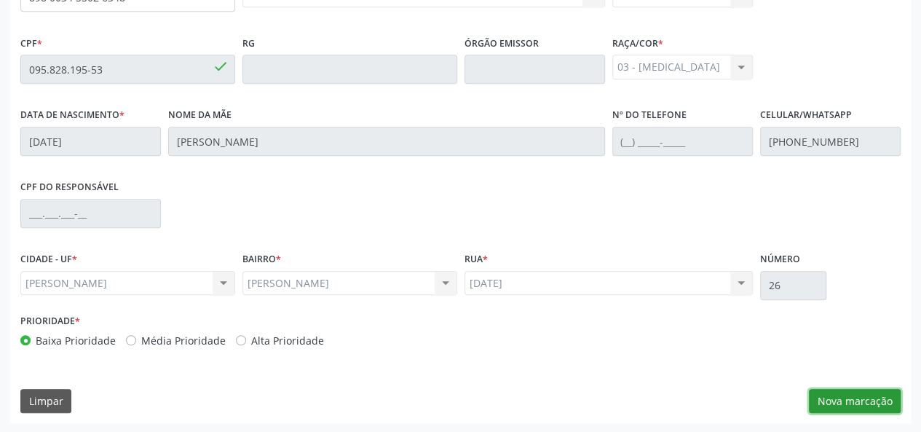
click at [858, 392] on button "Nova marcação" at bounding box center [855, 401] width 92 height 25
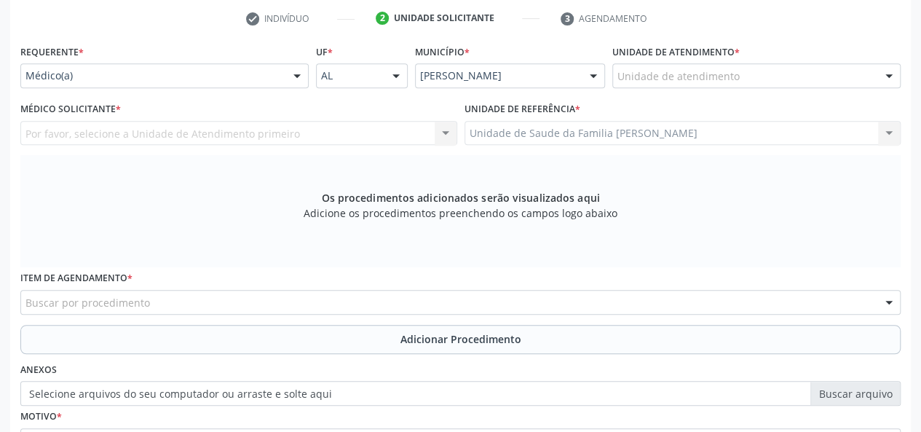
scroll to position [273, 0]
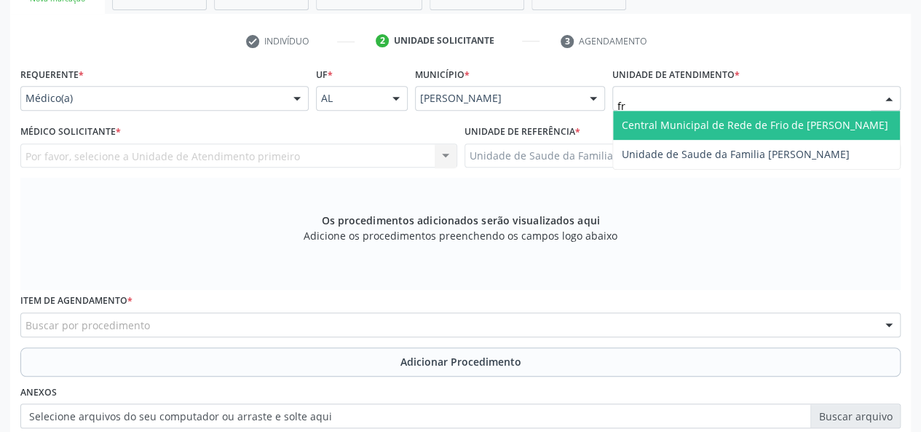
type input "fra"
click at [651, 107] on input "fra" at bounding box center [743, 105] width 253 height 29
click at [649, 118] on span "Unidade de Saude da Familia [PERSON_NAME]" at bounding box center [736, 125] width 228 height 14
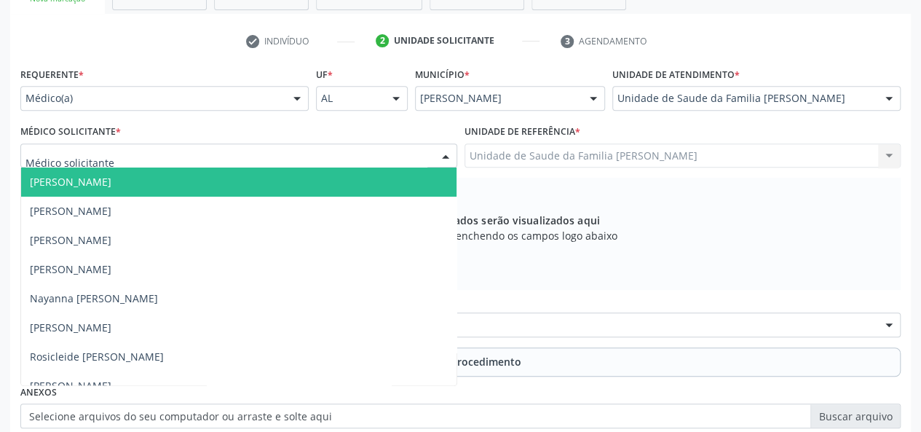
type input "e"
click at [49, 90] on div "Médico(a)" at bounding box center [164, 98] width 288 height 25
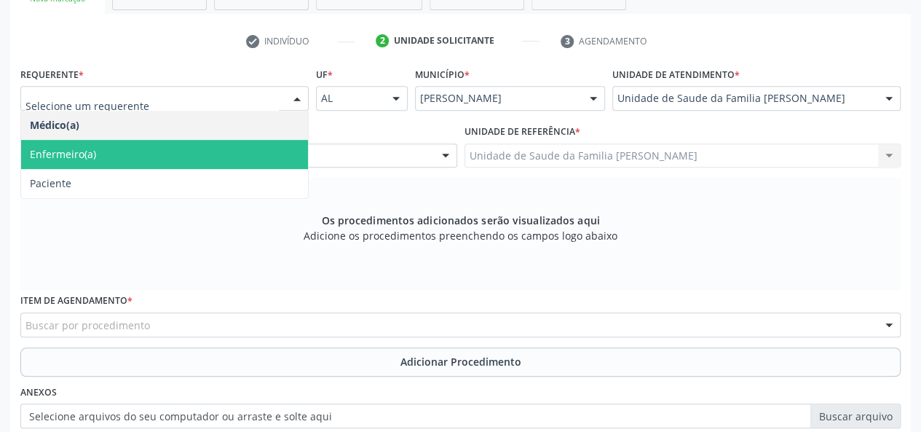
click at [48, 152] on span "Enfermeiro(a)" at bounding box center [63, 154] width 66 height 14
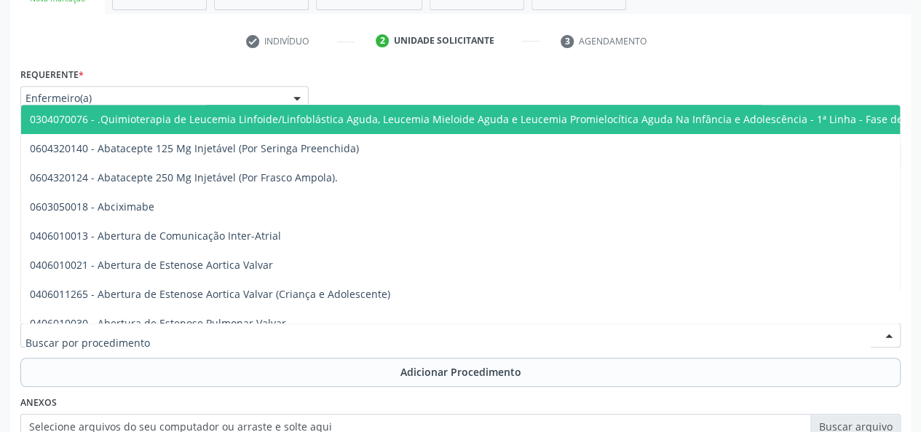
click at [165, 338] on div at bounding box center [460, 335] width 880 height 25
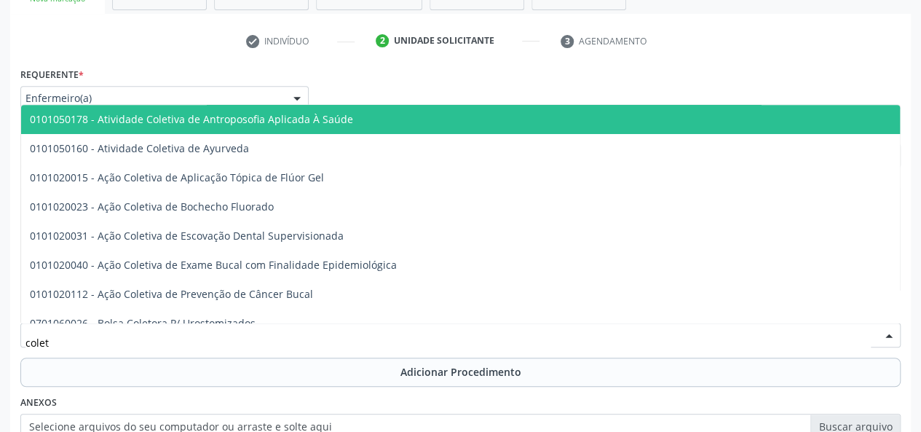
type input "coleta"
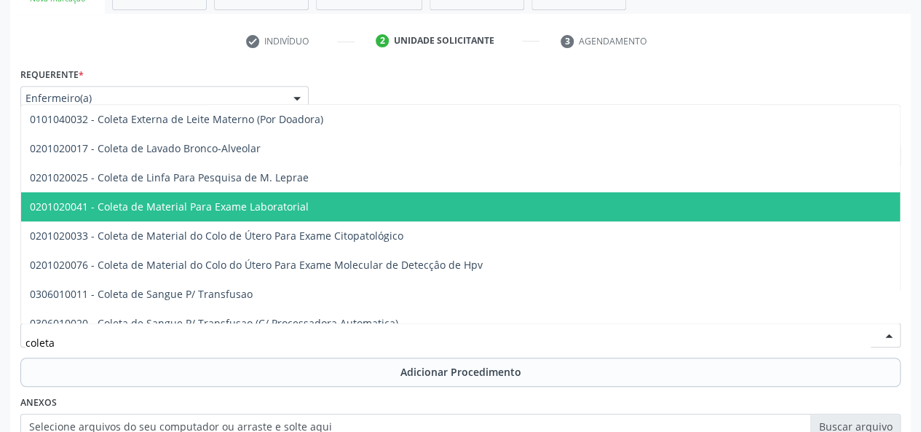
click at [227, 210] on span "0201020041 - Coleta de Material Para Exame Laboratorial" at bounding box center [169, 207] width 279 height 14
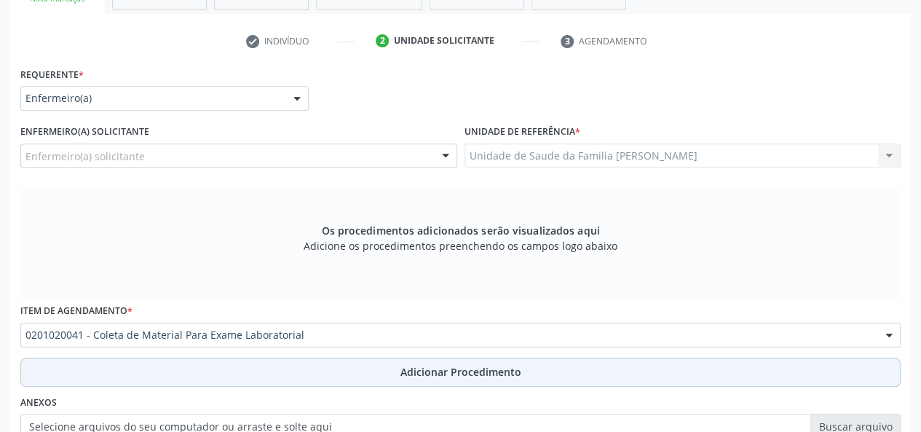
click at [438, 369] on span "Adicionar Procedimento" at bounding box center [460, 371] width 121 height 15
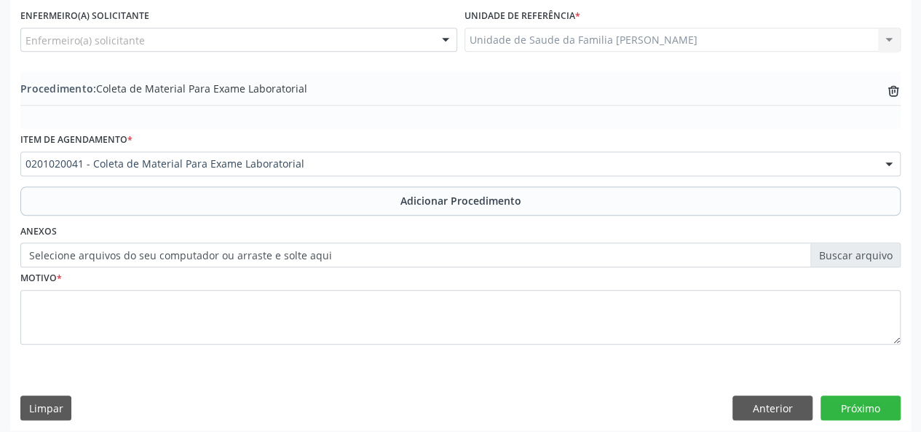
scroll to position [396, 0]
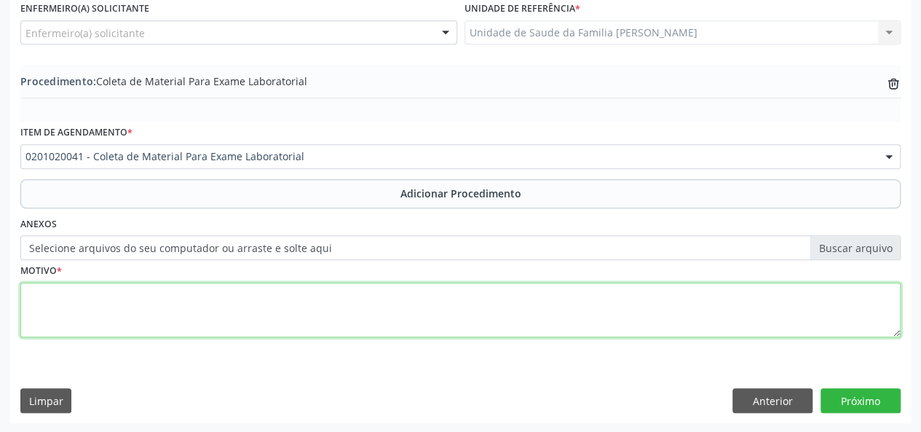
click at [42, 299] on textarea at bounding box center [460, 310] width 880 height 55
type textarea "HAS"
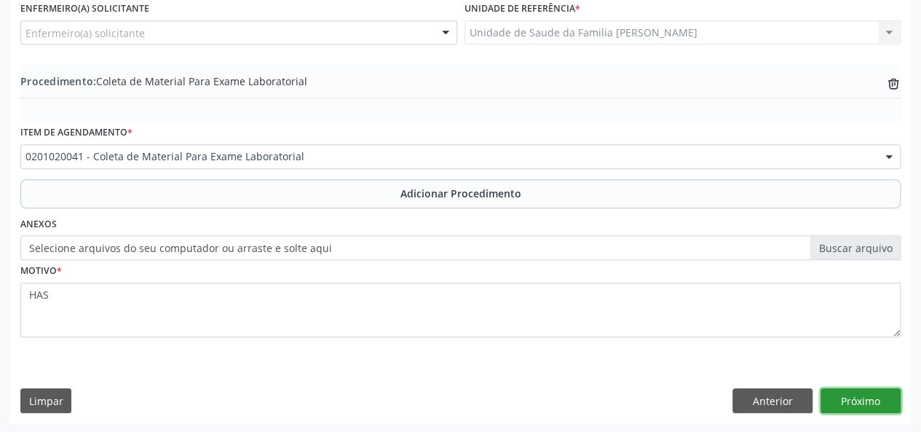
click at [866, 394] on button "Próximo" at bounding box center [861, 400] width 80 height 25
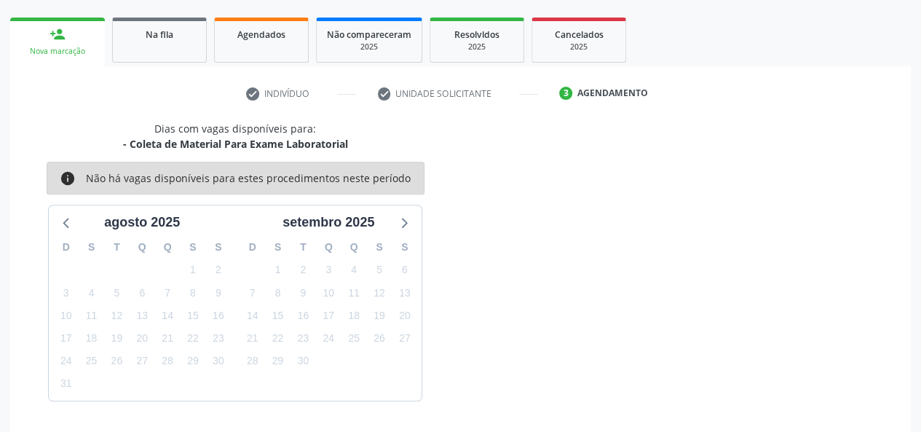
scroll to position [264, 0]
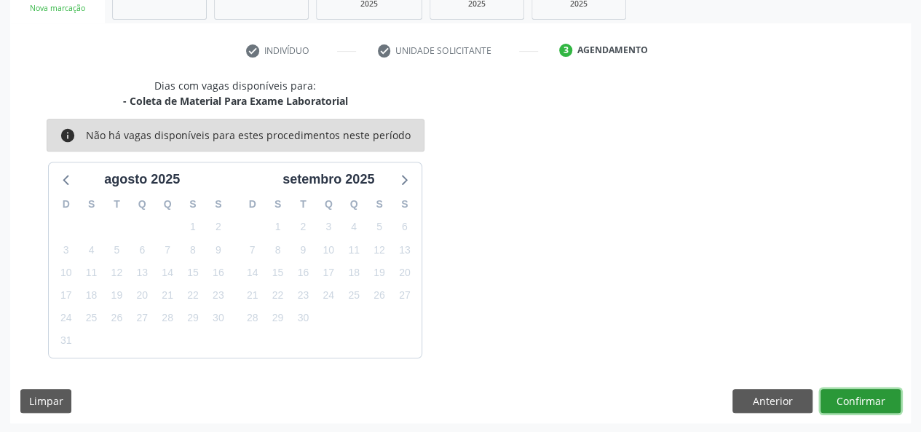
click at [874, 397] on button "Confirmar" at bounding box center [861, 401] width 80 height 25
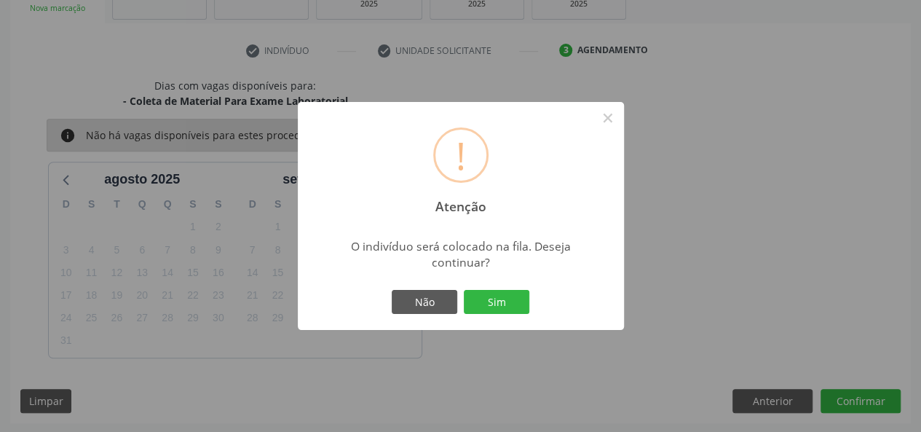
drag, startPoint x: 496, startPoint y: 296, endPoint x: 694, endPoint y: 312, distance: 198.8
click at [496, 296] on button "Sim" at bounding box center [497, 302] width 66 height 25
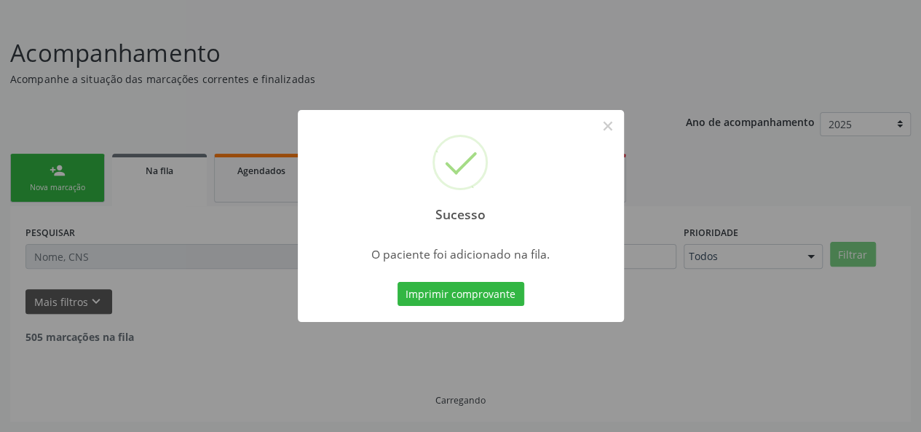
scroll to position [68, 0]
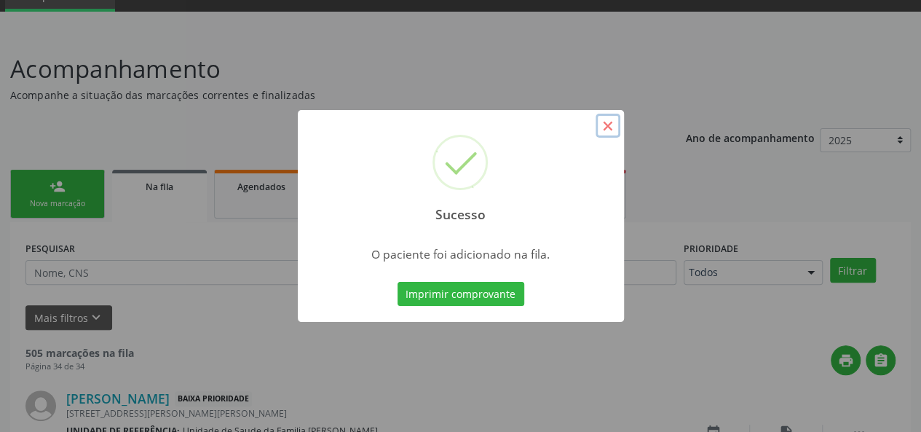
click at [606, 122] on button "×" at bounding box center [608, 126] width 25 height 25
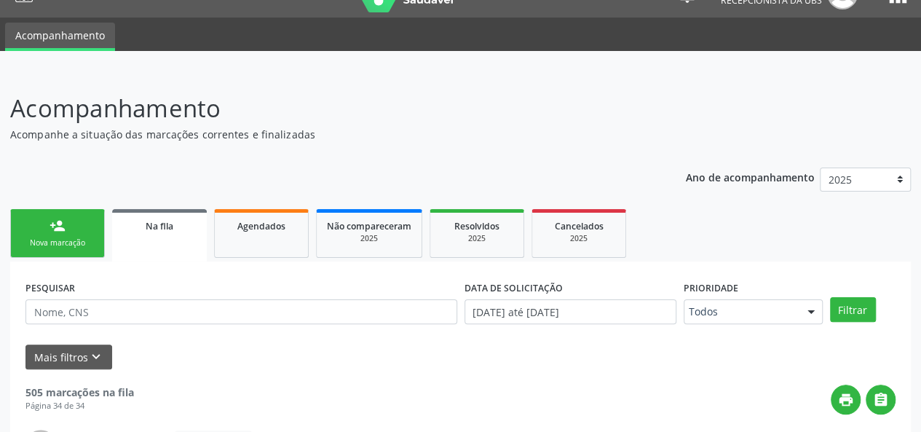
scroll to position [0, 0]
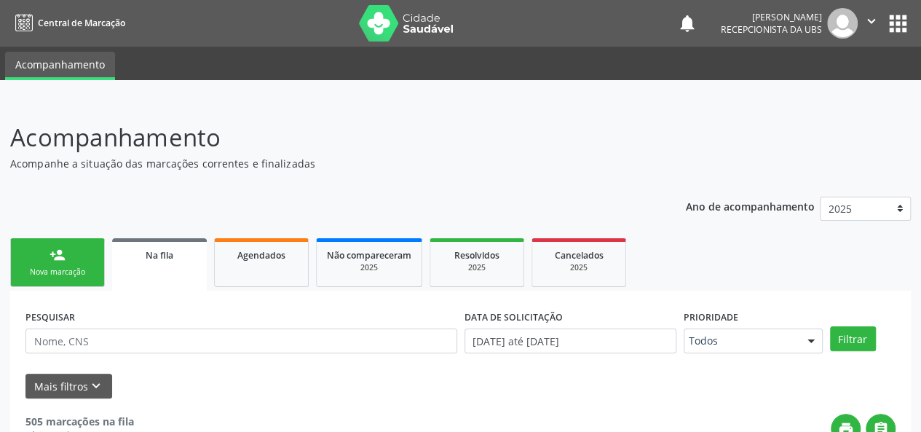
click at [50, 279] on link "person_add Nova marcação" at bounding box center [57, 262] width 95 height 49
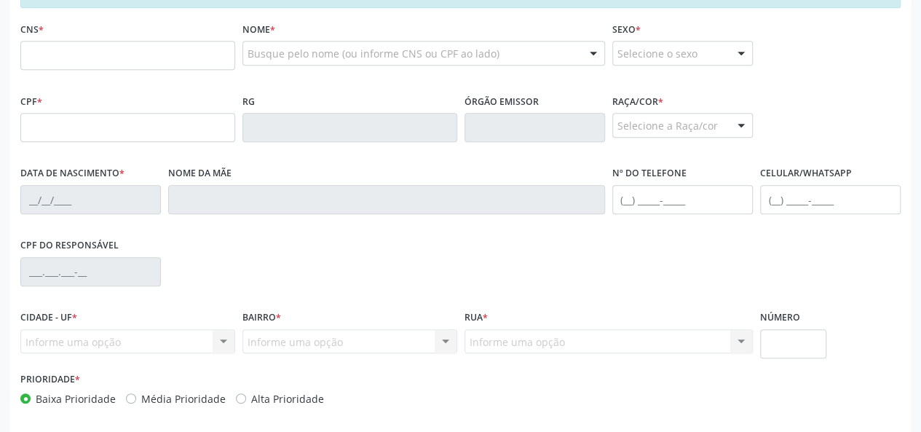
scroll to position [364, 0]
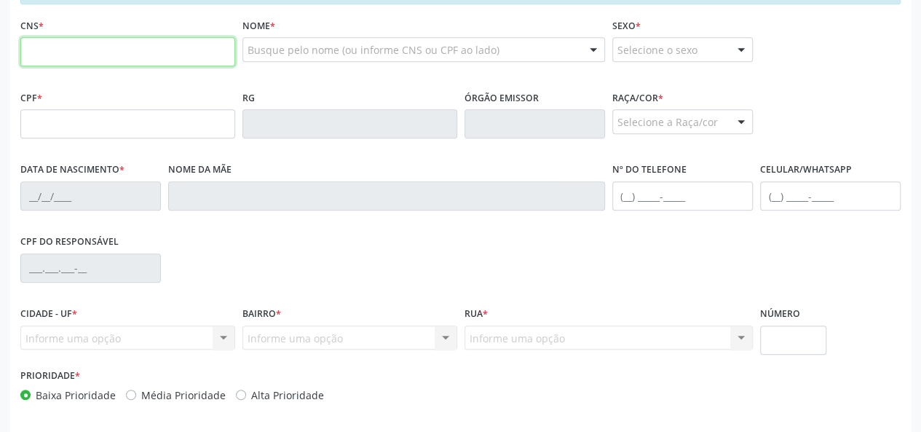
click at [41, 42] on input "text" at bounding box center [127, 51] width 215 height 29
type input "704 2067 1097 5881"
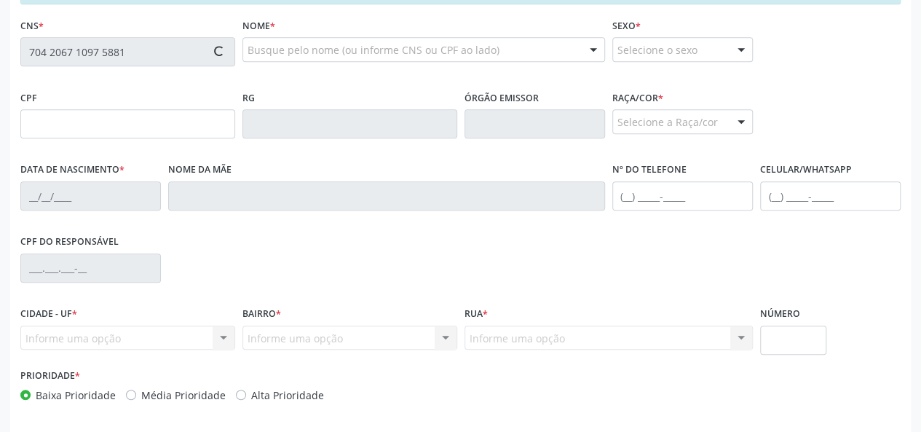
type input "013.529.274-38"
type input "[DATE]"
type input "[PERSON_NAME]"
type input "[PHONE_NUMBER]"
type input "31"
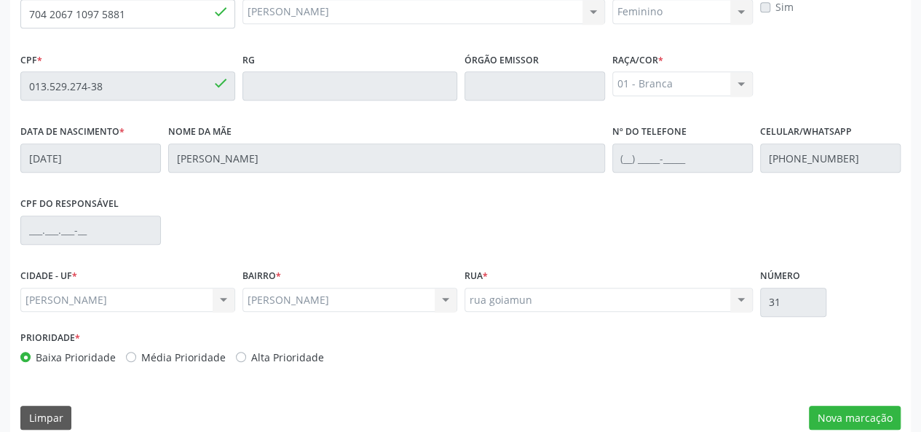
scroll to position [419, 0]
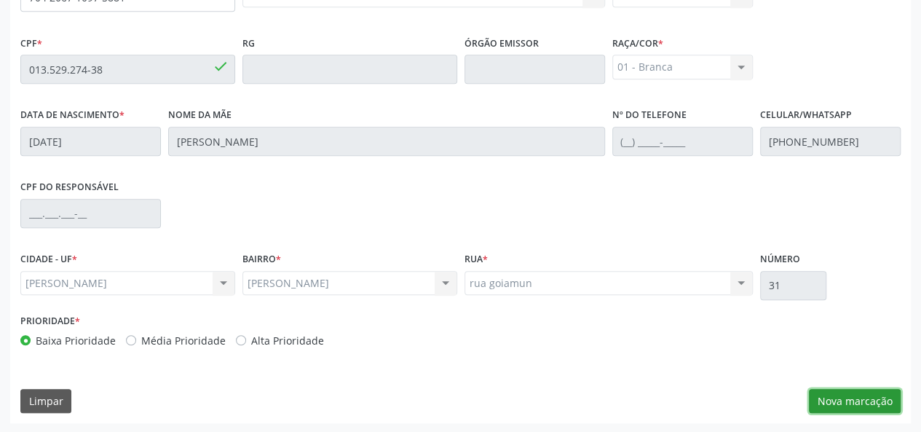
click at [834, 398] on button "Nova marcação" at bounding box center [855, 401] width 92 height 25
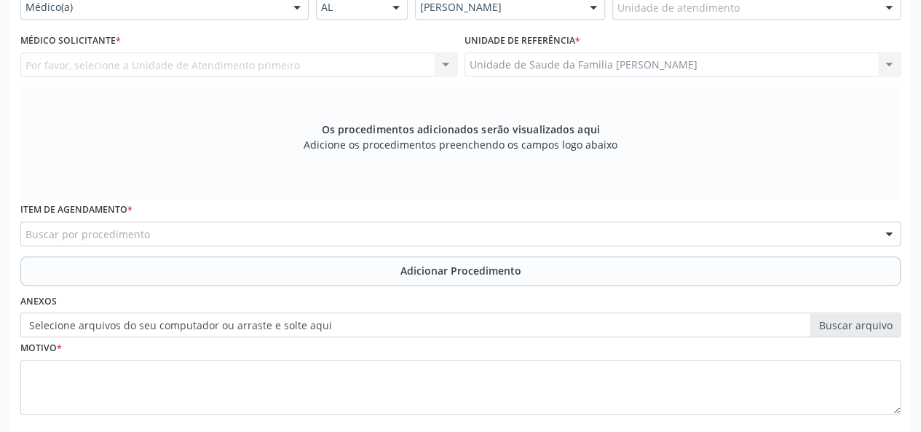
scroll to position [273, 0]
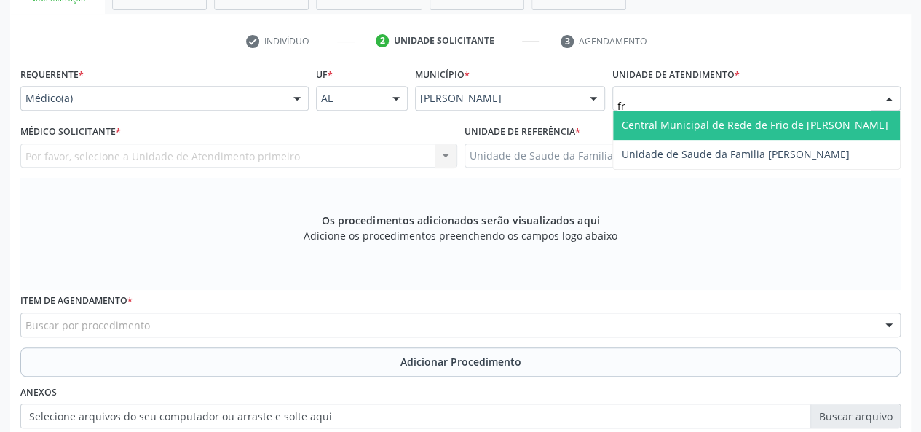
type input "fra"
click at [670, 126] on span "Unidade de Saude da Familia [PERSON_NAME]" at bounding box center [736, 125] width 228 height 14
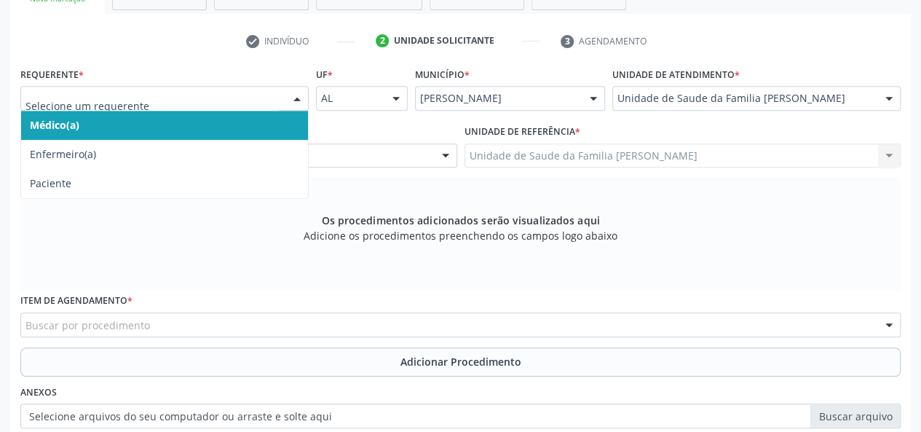
click at [62, 90] on div at bounding box center [164, 98] width 288 height 25
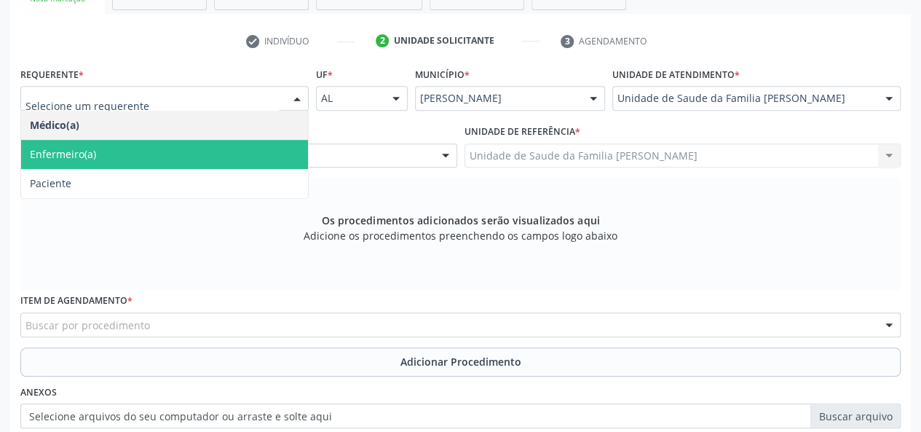
click at [55, 159] on span "Enfermeiro(a)" at bounding box center [63, 154] width 66 height 14
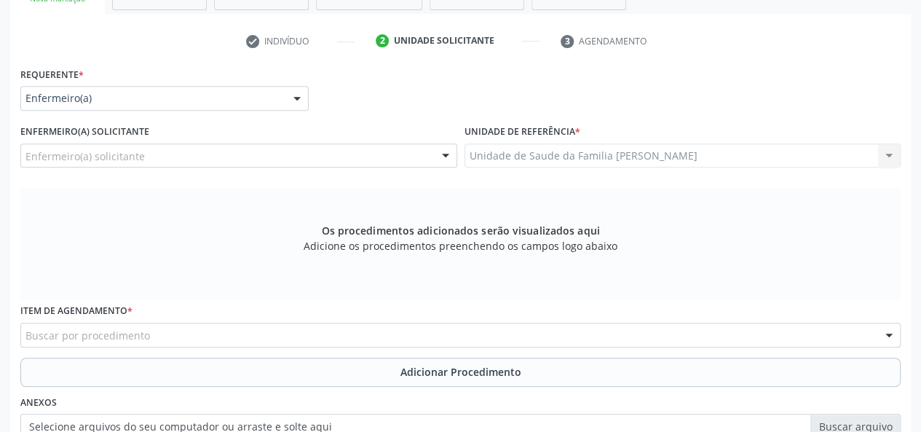
scroll to position [419, 0]
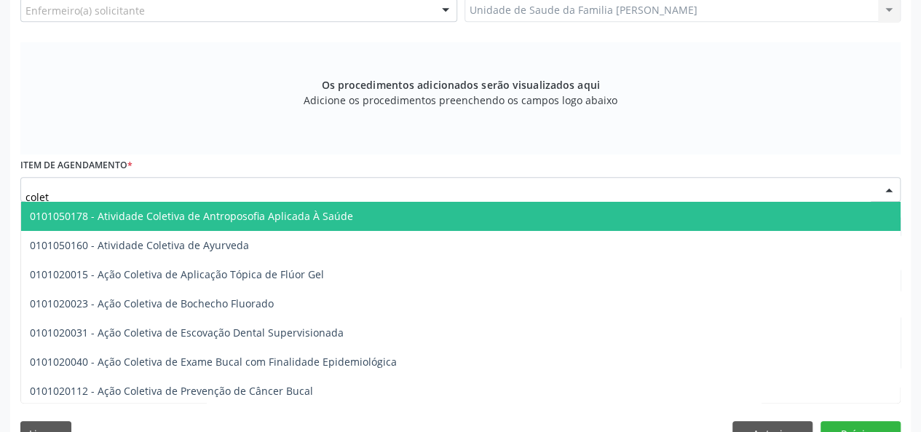
type input "coleta"
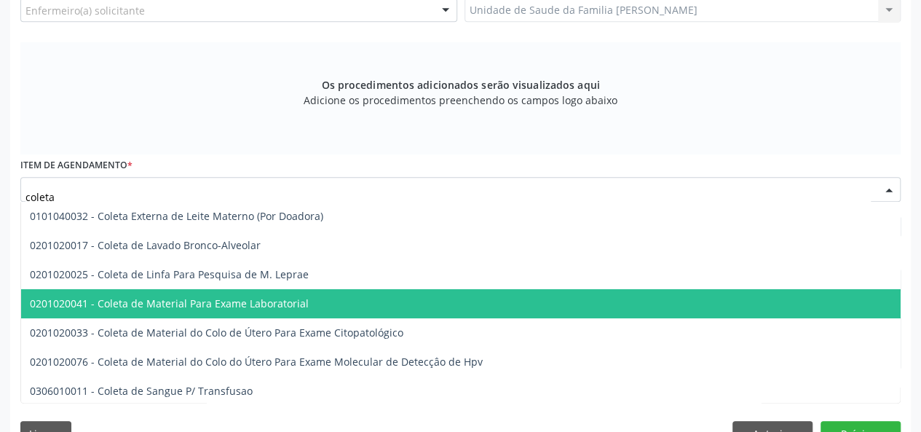
click at [213, 307] on span "0201020041 - Coleta de Material Para Exame Laboratorial" at bounding box center [169, 303] width 279 height 14
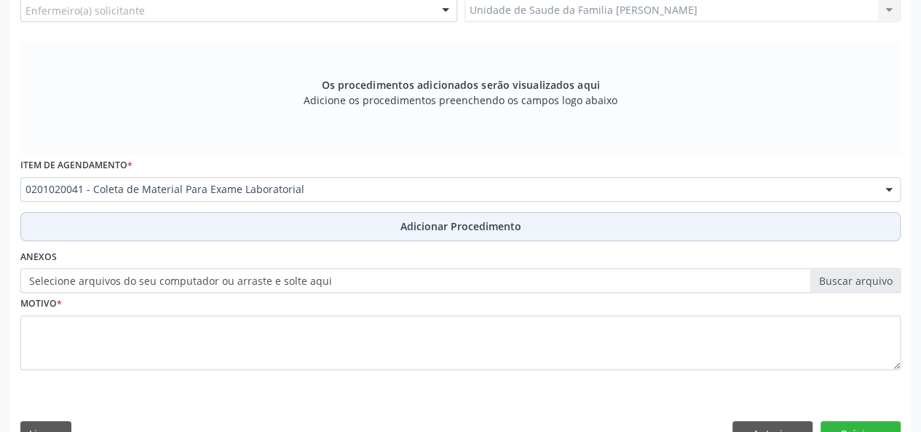
click at [449, 232] on span "Adicionar Procedimento" at bounding box center [460, 225] width 121 height 15
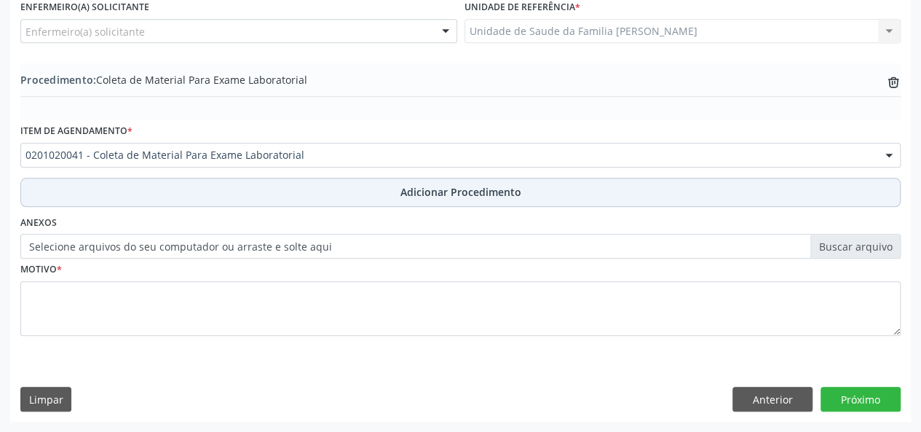
scroll to position [396, 0]
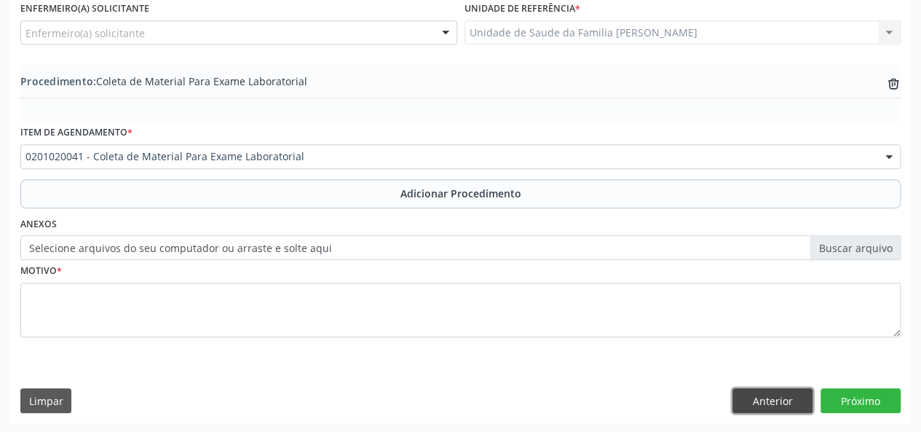
click at [769, 394] on button "Anterior" at bounding box center [772, 400] width 80 height 25
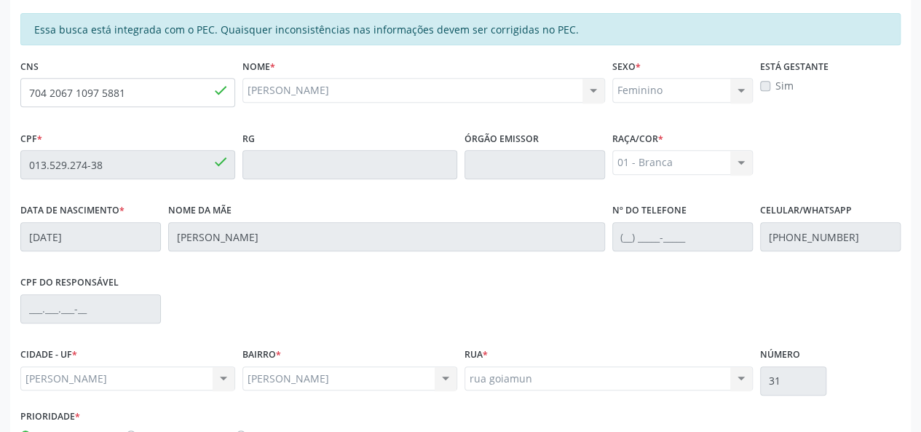
scroll to position [419, 0]
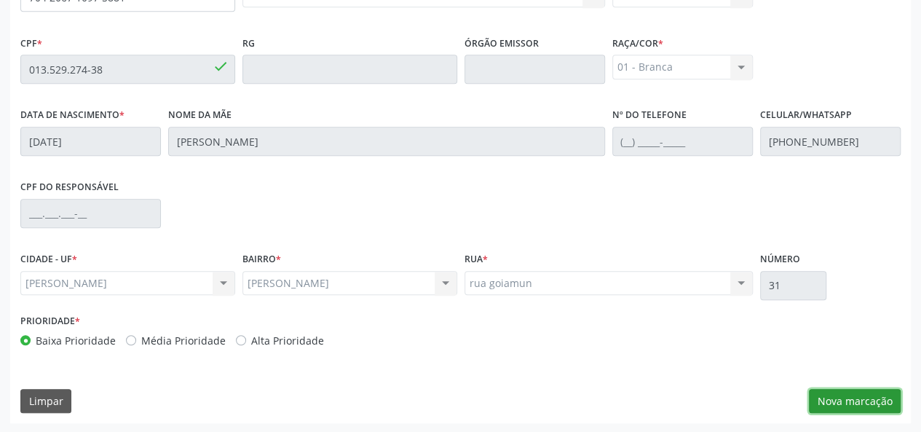
click at [829, 394] on button "Nova marcação" at bounding box center [855, 401] width 92 height 25
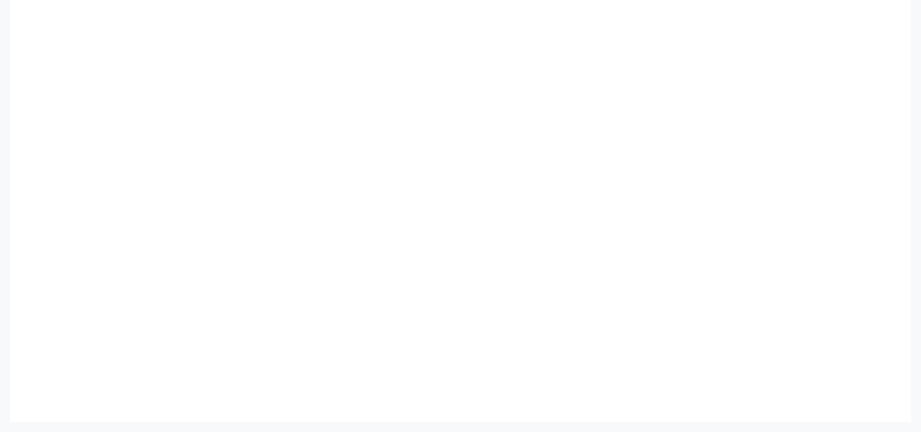
scroll to position [396, 0]
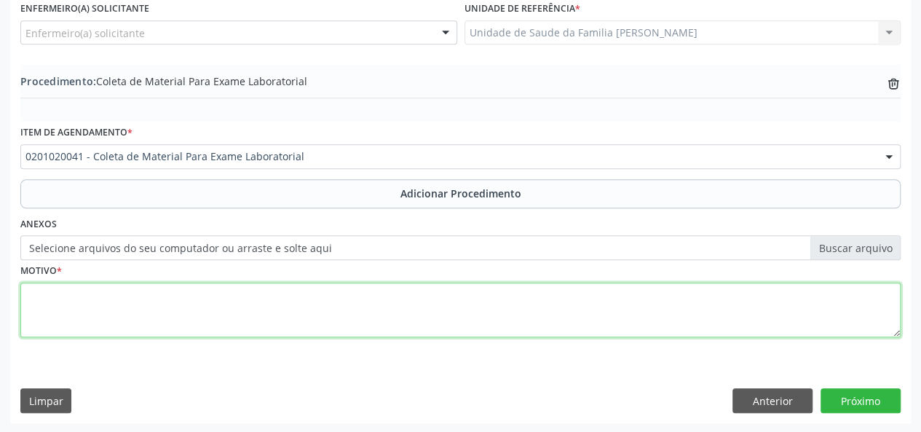
click at [54, 312] on textarea at bounding box center [460, 310] width 880 height 55
type textarea "Avaliacao"
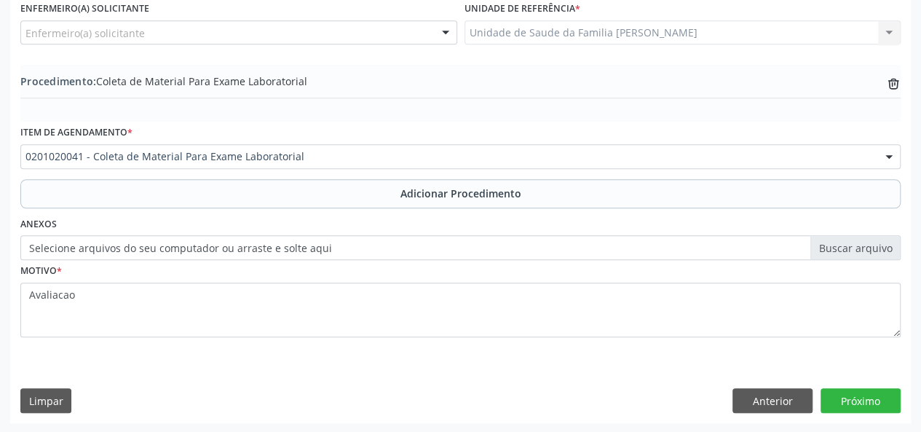
click at [862, 412] on div "Requerente * Enfermeiro(a) Médico(a) Enfermeiro(a) Paciente Nenhum resultado en…" at bounding box center [460, 181] width 901 height 482
click at [874, 392] on button "Próximo" at bounding box center [861, 400] width 80 height 25
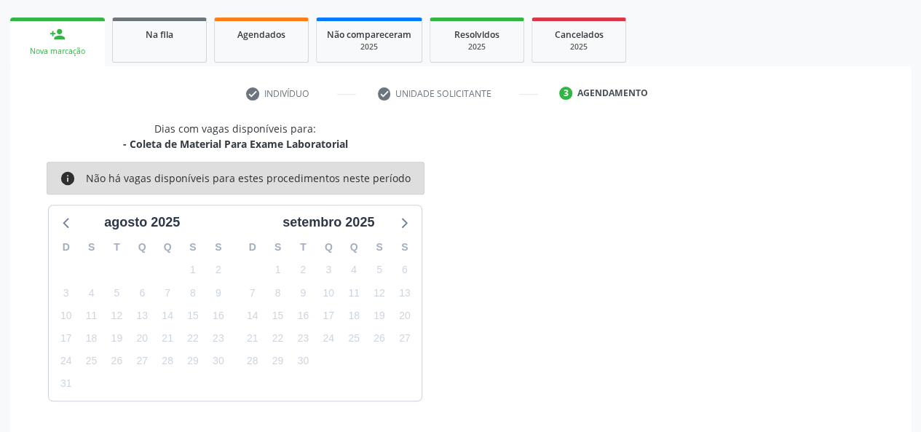
scroll to position [264, 0]
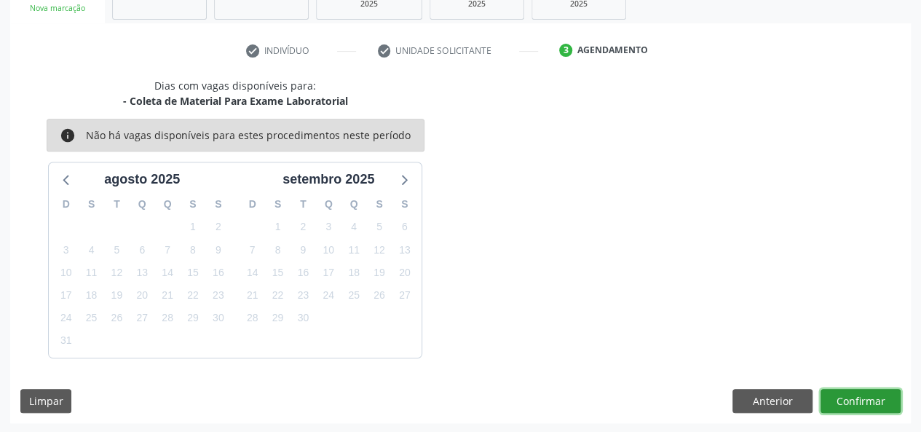
click at [848, 395] on button "Confirmar" at bounding box center [861, 401] width 80 height 25
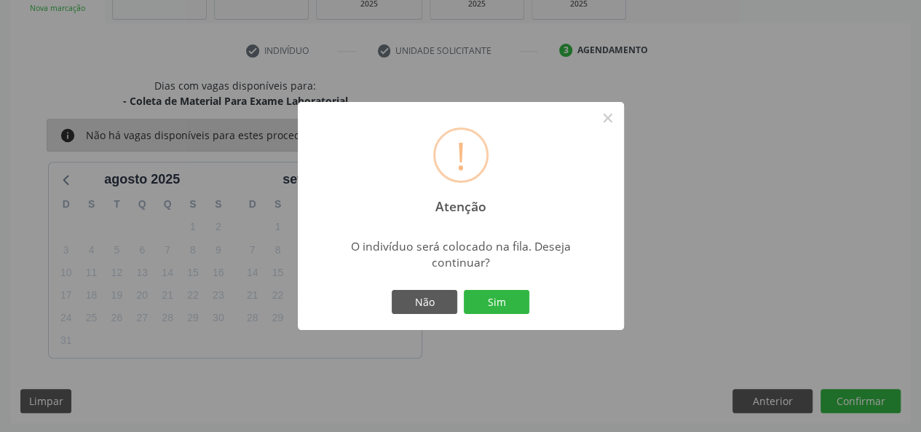
click at [497, 299] on button "Sim" at bounding box center [497, 302] width 66 height 25
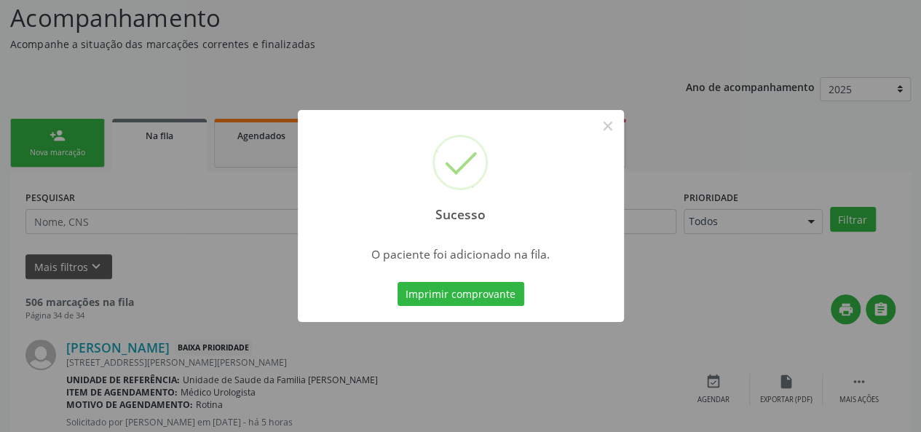
scroll to position [141, 0]
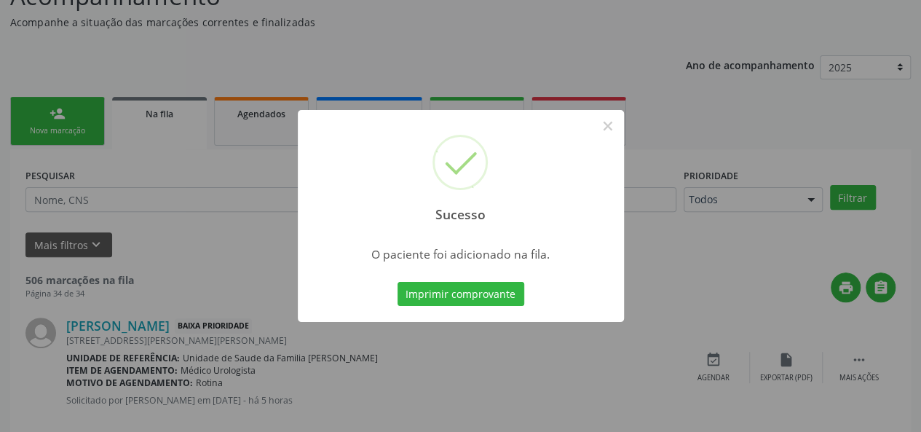
click at [52, 130] on div "Sucesso × O paciente foi adicionado na fila. Imprimir comprovante Cancel" at bounding box center [460, 216] width 921 height 432
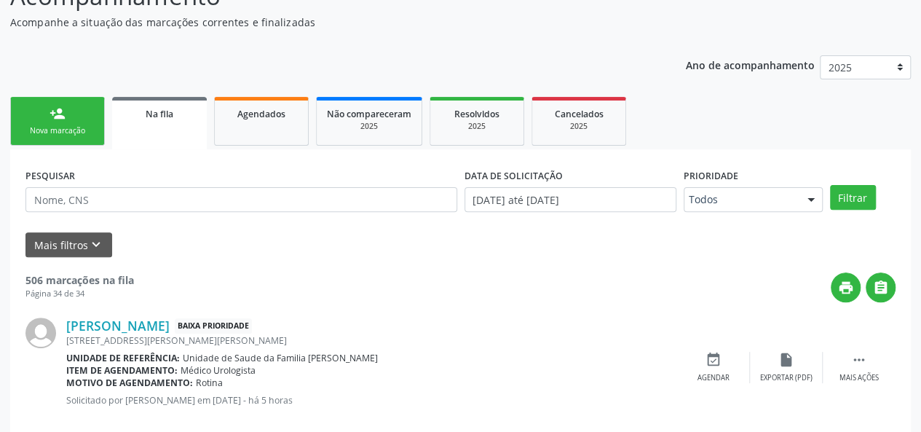
click at [74, 136] on div "Nova marcação" at bounding box center [57, 130] width 73 height 11
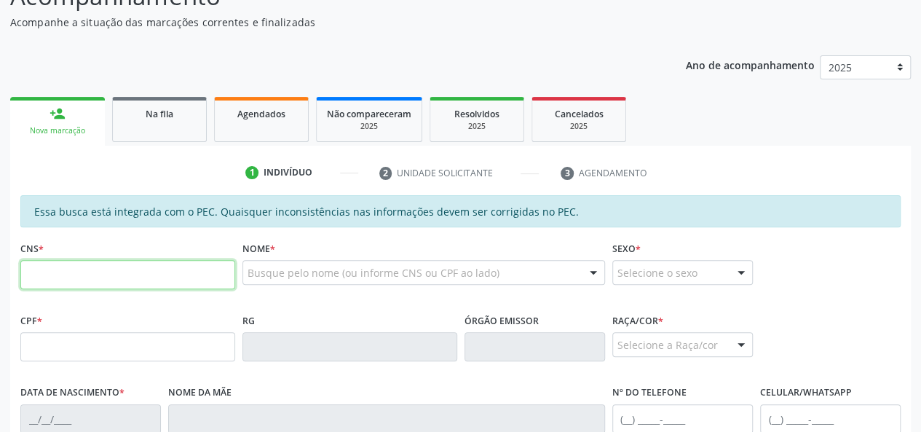
click at [60, 276] on input "text" at bounding box center [127, 274] width 215 height 29
type input "702 4003 8169 0730"
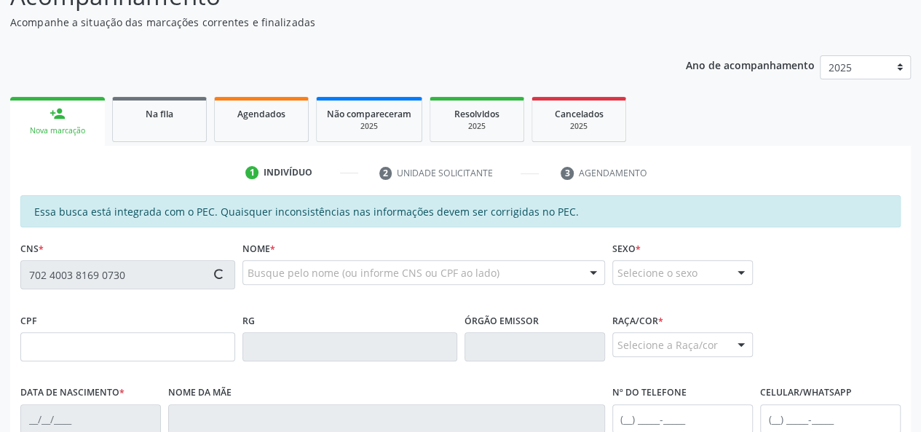
type input "143.801.794-43"
type input "[DATE]"
type input "[PERSON_NAME]"
type input "[PHONE_NUMBER]"
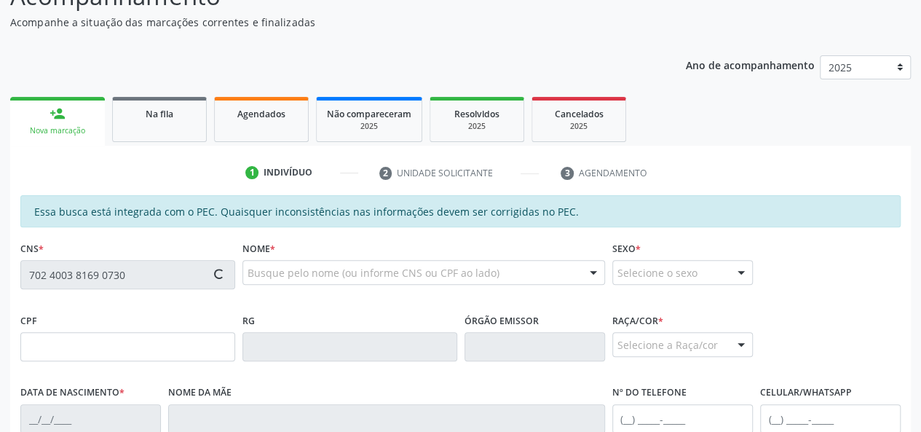
type input "25"
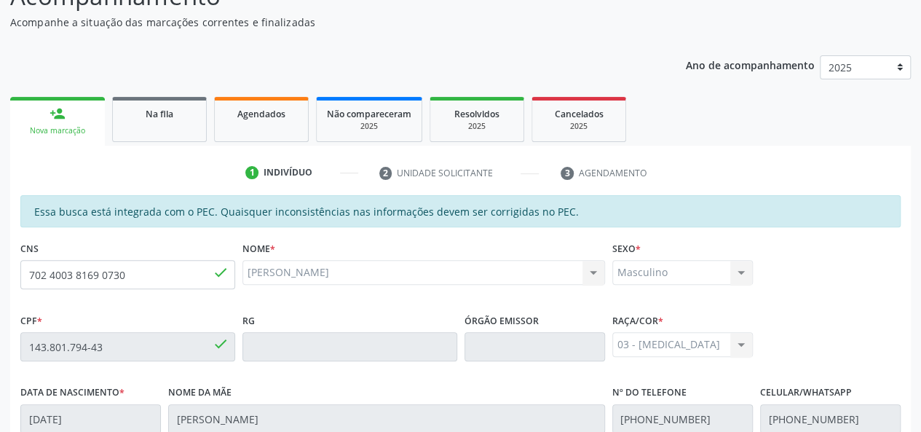
scroll to position [419, 0]
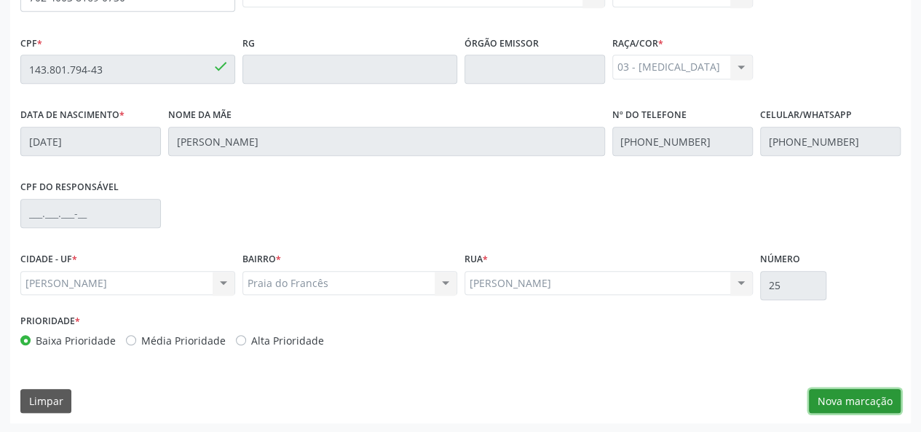
click at [882, 397] on button "Nova marcação" at bounding box center [855, 401] width 92 height 25
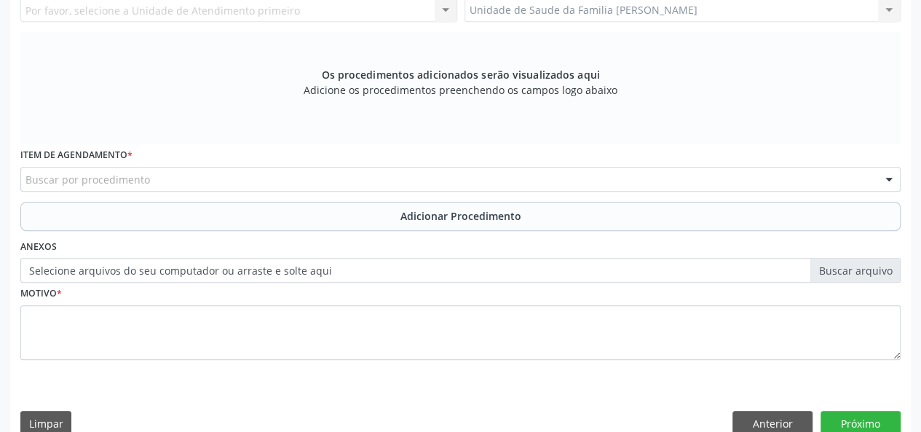
scroll to position [273, 0]
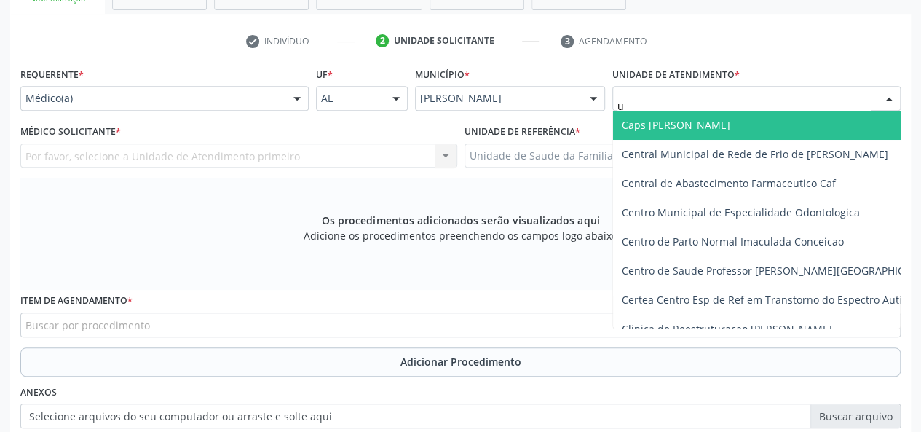
type input "up"
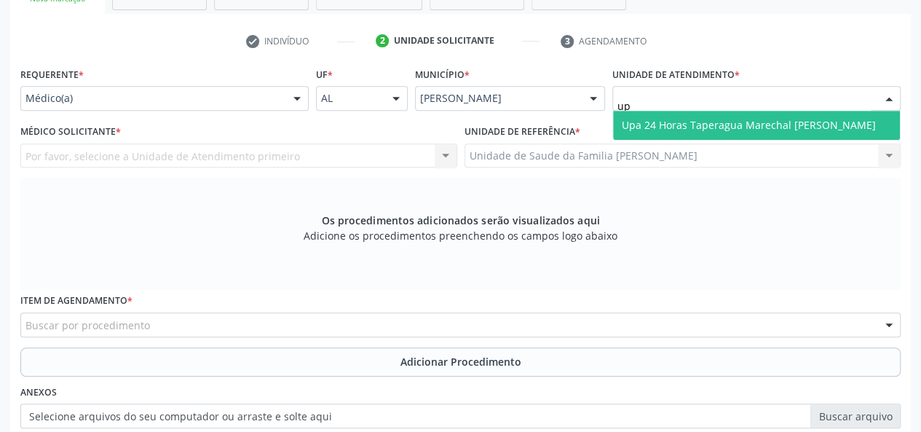
click at [688, 122] on span "Upa 24 Horas Taperagua Marechal [PERSON_NAME]" at bounding box center [749, 125] width 254 height 14
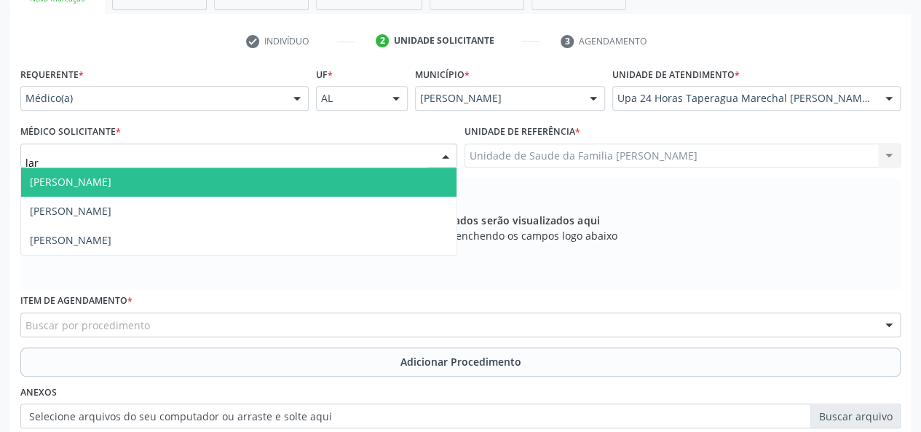
type input "[PERSON_NAME]"
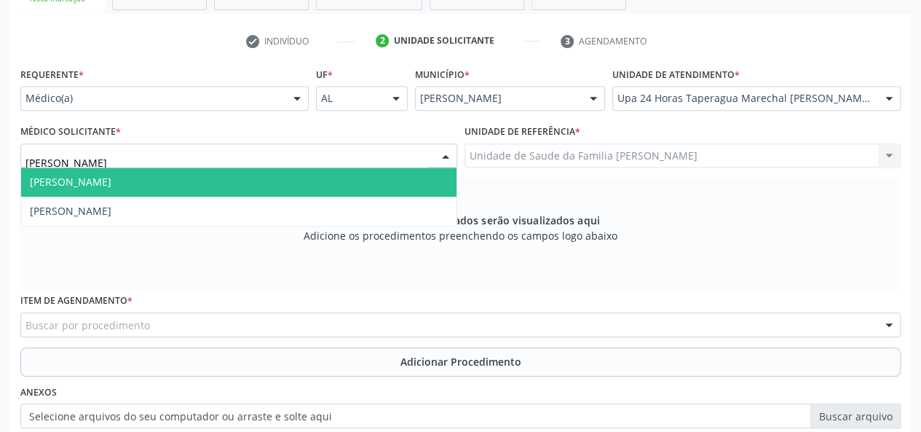
click at [95, 185] on span "[PERSON_NAME]" at bounding box center [71, 182] width 82 height 14
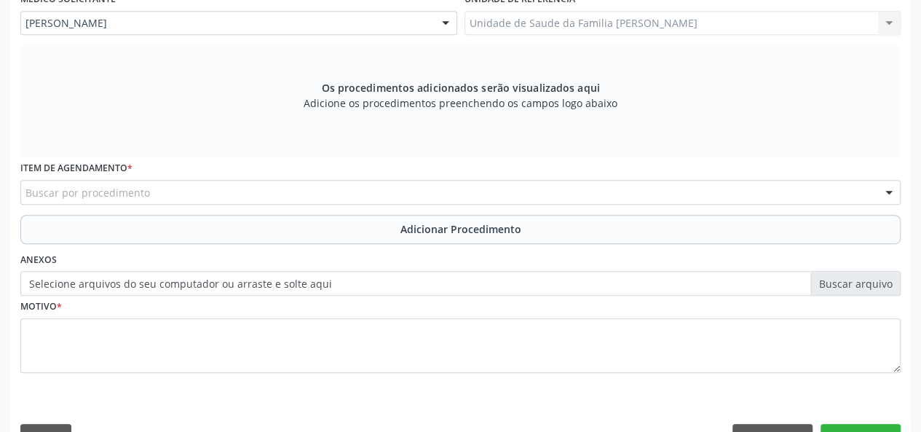
scroll to position [419, 0]
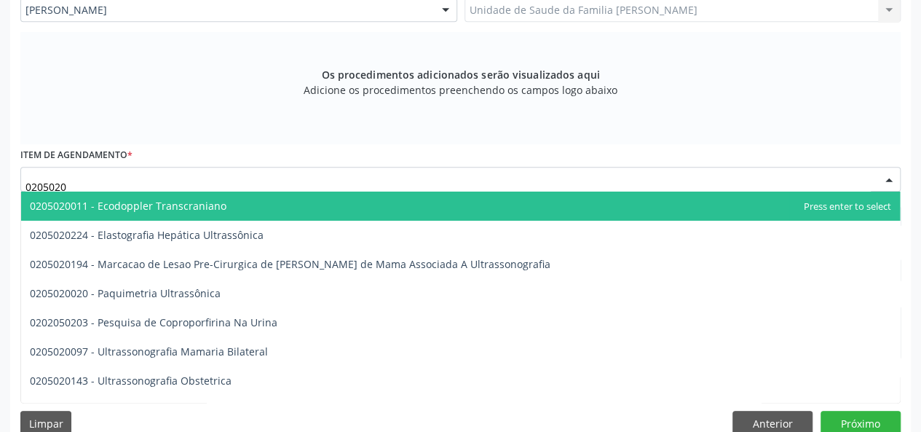
type input "02050200"
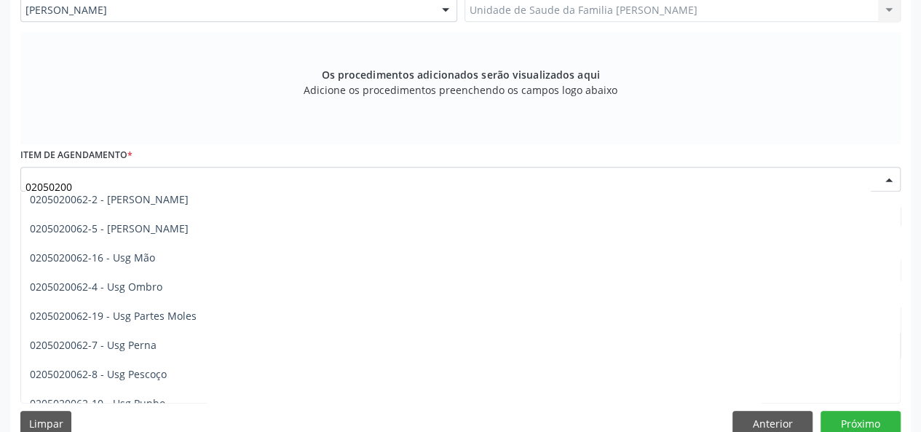
scroll to position [437, 0]
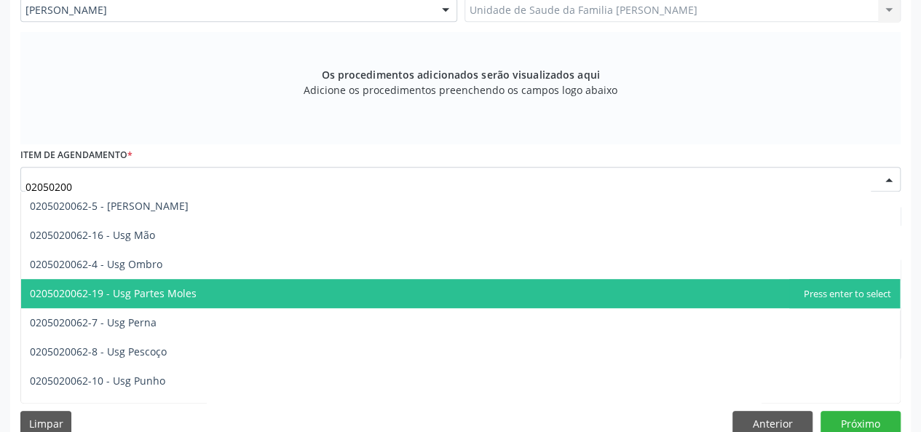
click at [197, 286] on span "0205020062-19 - Usg Partes Moles" at bounding box center [460, 293] width 879 height 29
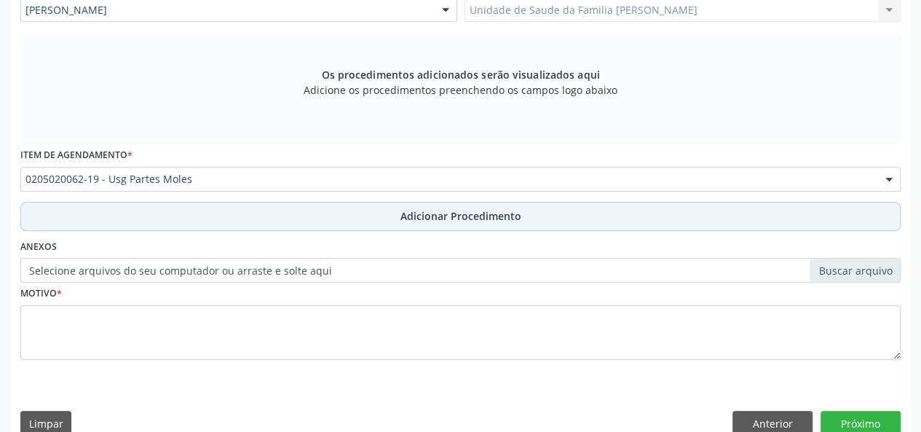
click at [448, 208] on span "Adicionar Procedimento" at bounding box center [460, 215] width 121 height 15
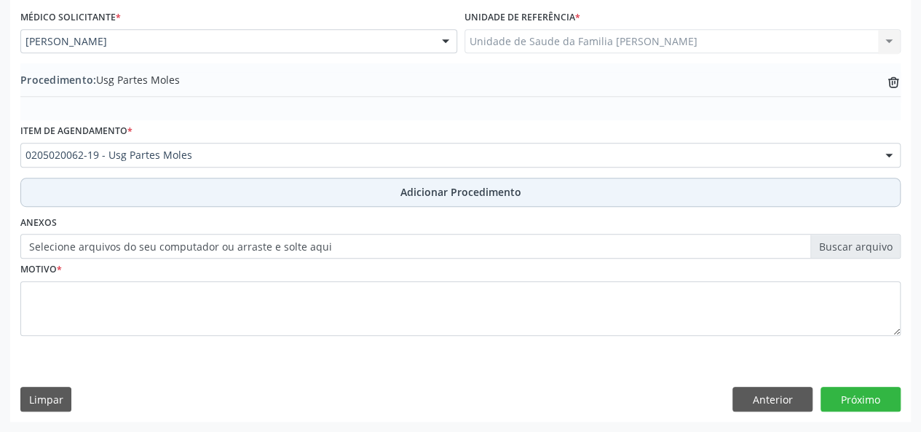
scroll to position [386, 0]
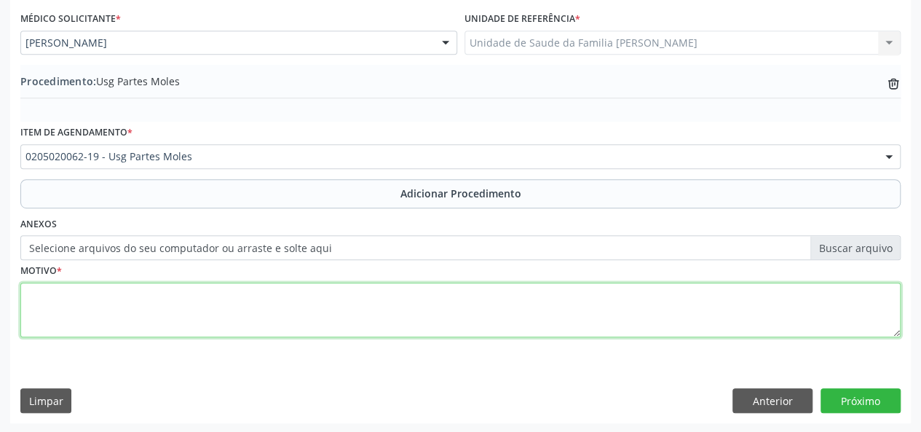
click at [31, 296] on textarea at bounding box center [460, 310] width 880 height 55
type textarea "c"
type textarea "Corpo estranho em pe D"
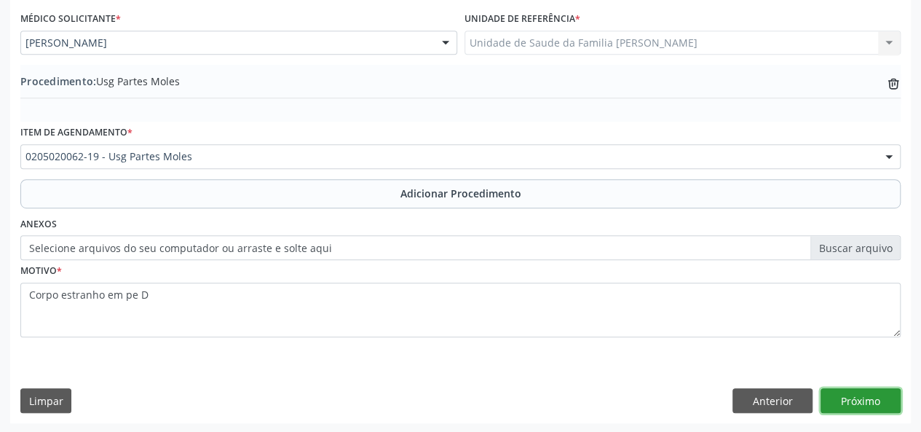
click at [880, 401] on button "Próximo" at bounding box center [861, 400] width 80 height 25
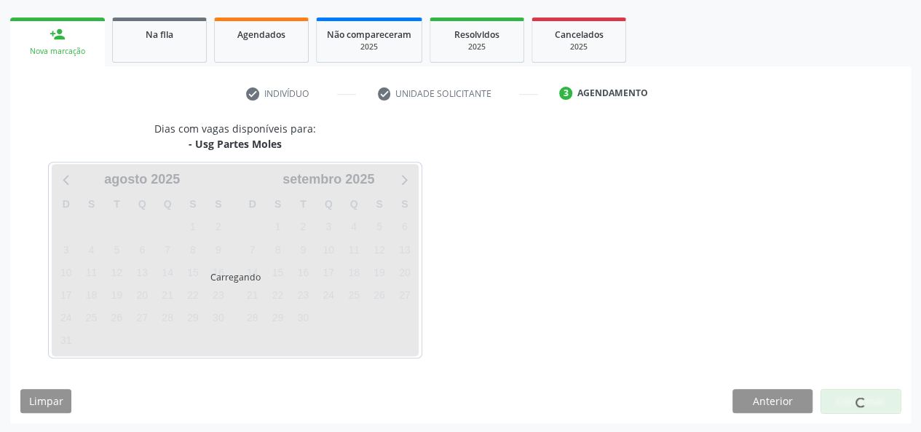
scroll to position [264, 0]
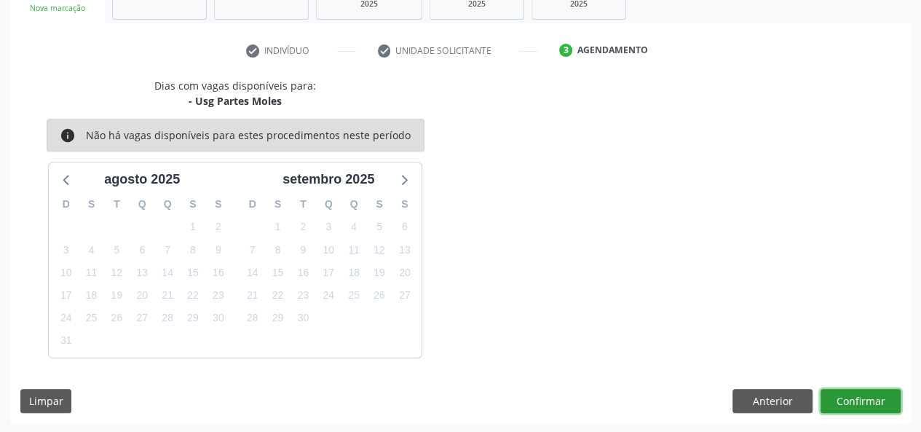
click at [866, 393] on button "Confirmar" at bounding box center [861, 401] width 80 height 25
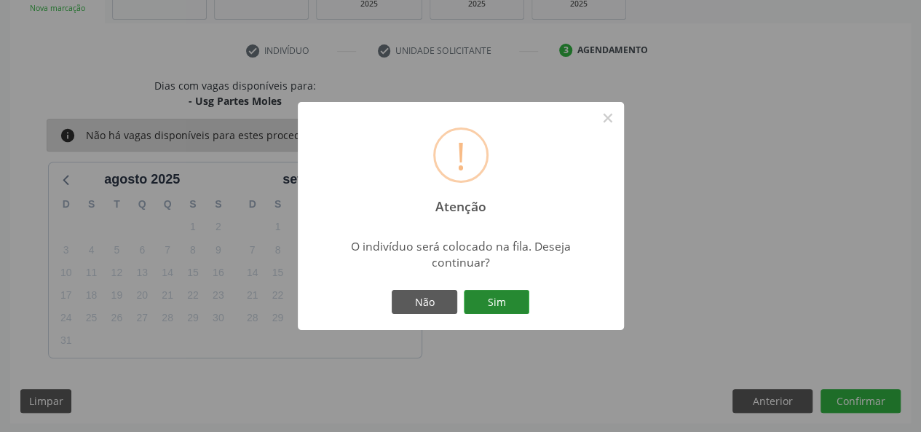
click at [507, 306] on button "Sim" at bounding box center [497, 302] width 66 height 25
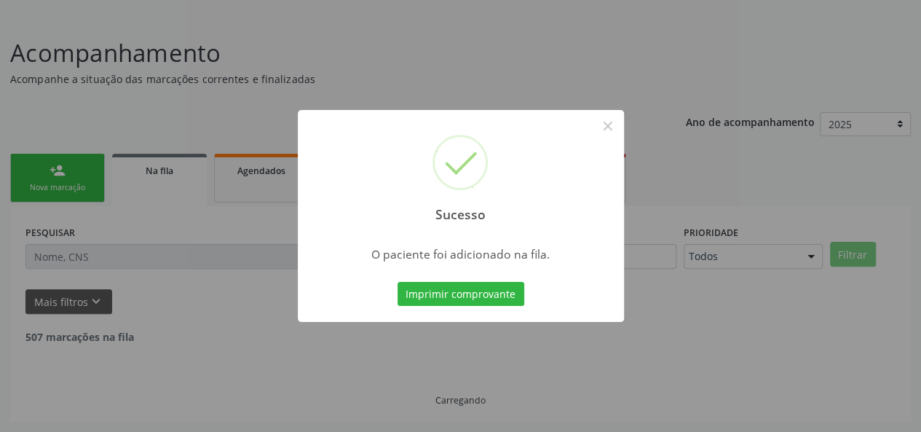
scroll to position [68, 0]
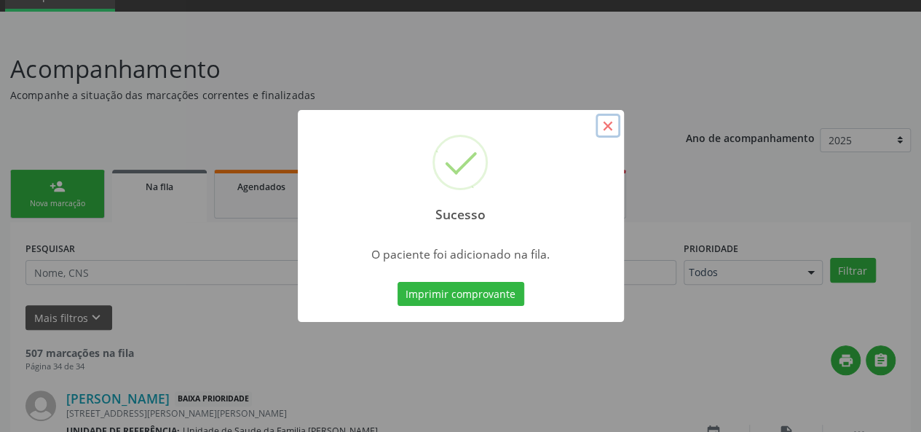
click at [607, 127] on button "×" at bounding box center [608, 126] width 25 height 25
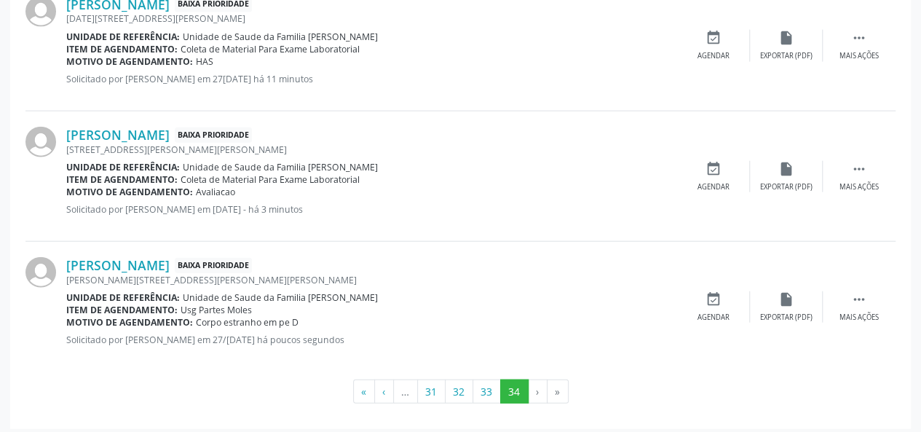
scroll to position [1640, 0]
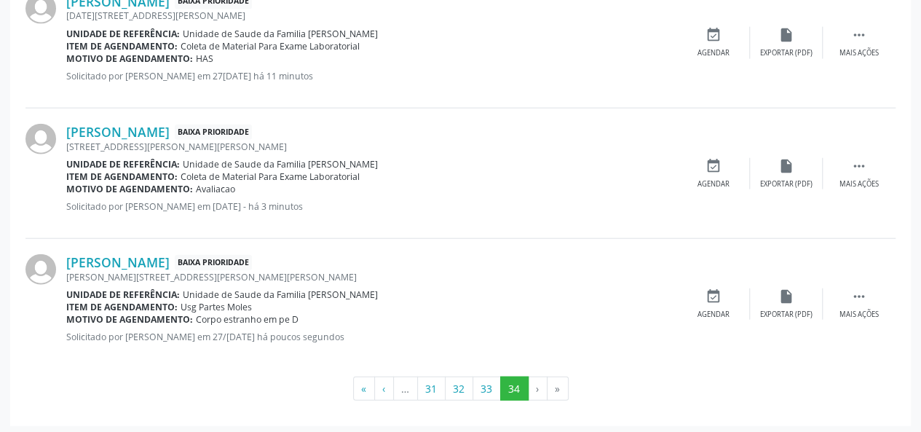
drag, startPoint x: 666, startPoint y: 340, endPoint x: 654, endPoint y: 325, distance: 19.1
click at [659, 325] on div "[PERSON_NAME] Baixa Prioridade [PERSON_NAME][STREET_ADDRESS][PERSON_NAME][PERSO…" at bounding box center [371, 303] width 611 height 99
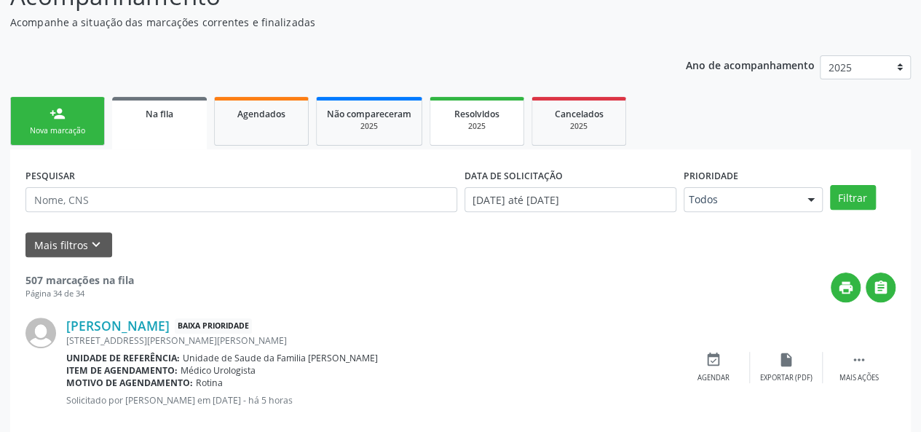
scroll to position [111, 0]
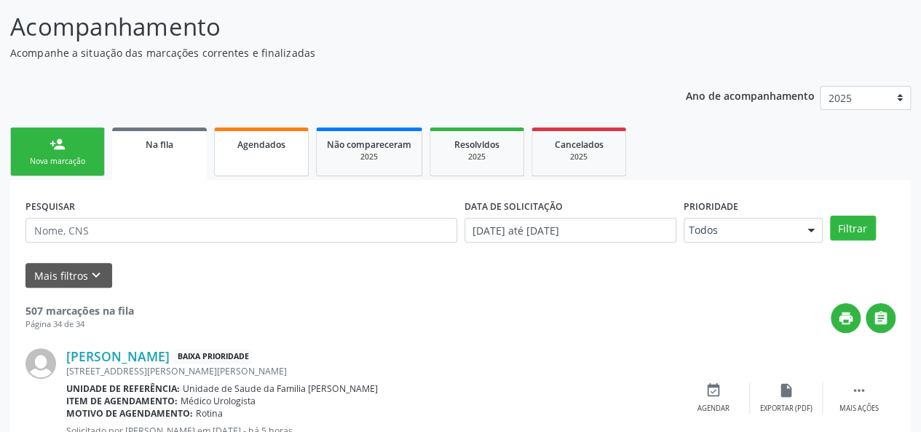
click at [233, 148] on div "Agendados" at bounding box center [261, 143] width 73 height 15
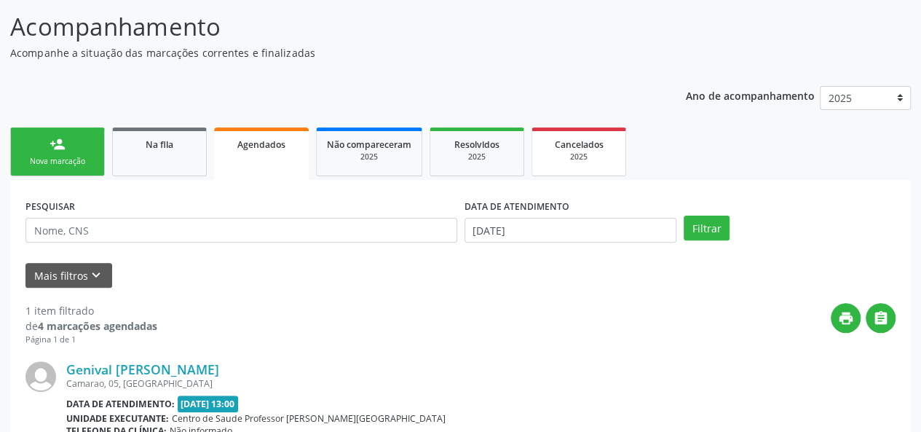
click at [584, 158] on div "2025" at bounding box center [578, 156] width 73 height 11
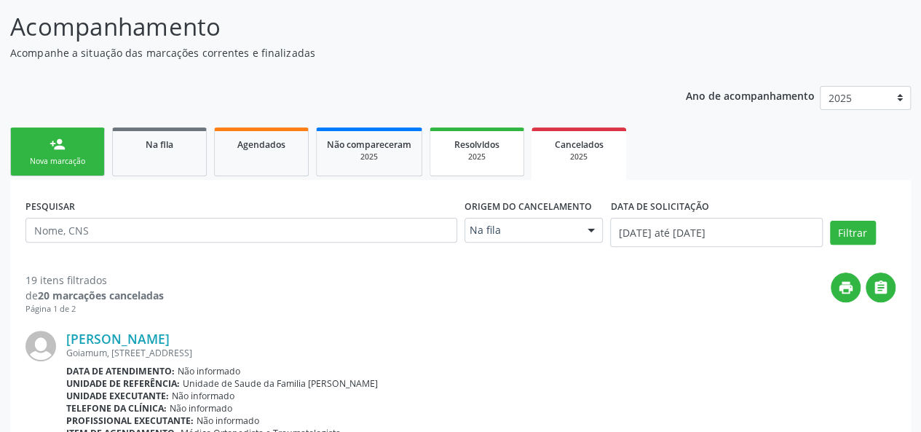
click at [468, 157] on div "2025" at bounding box center [477, 156] width 73 height 11
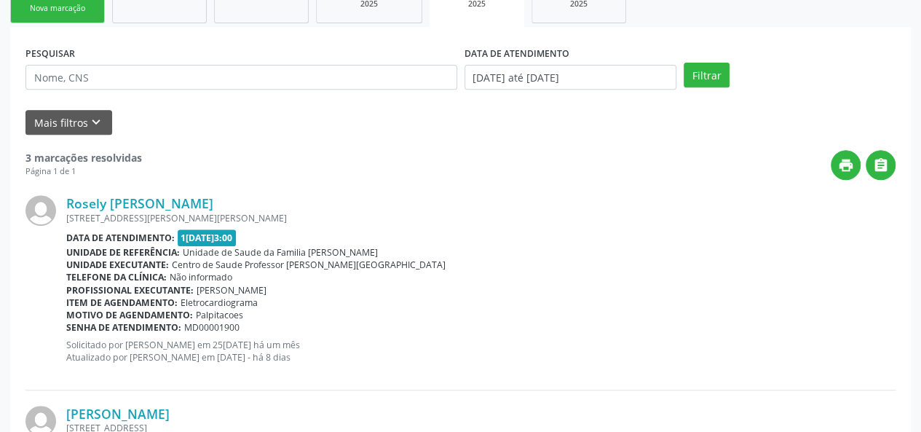
scroll to position [82, 0]
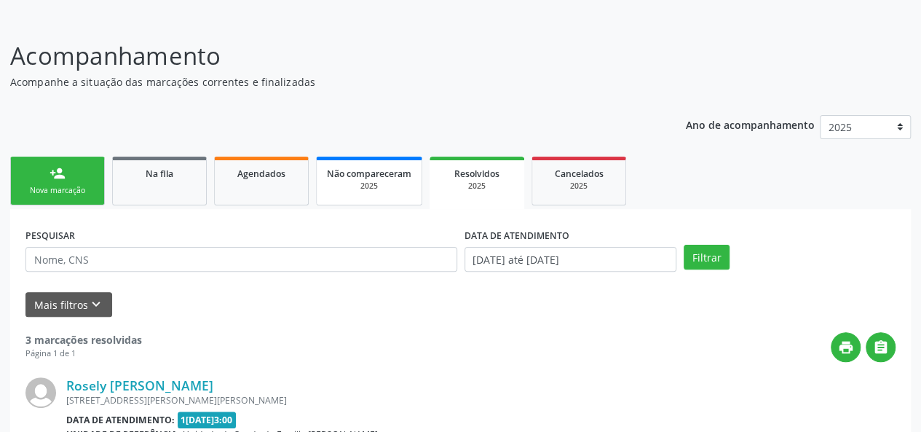
click at [373, 191] on link "Não compareceram 2025" at bounding box center [369, 181] width 106 height 49
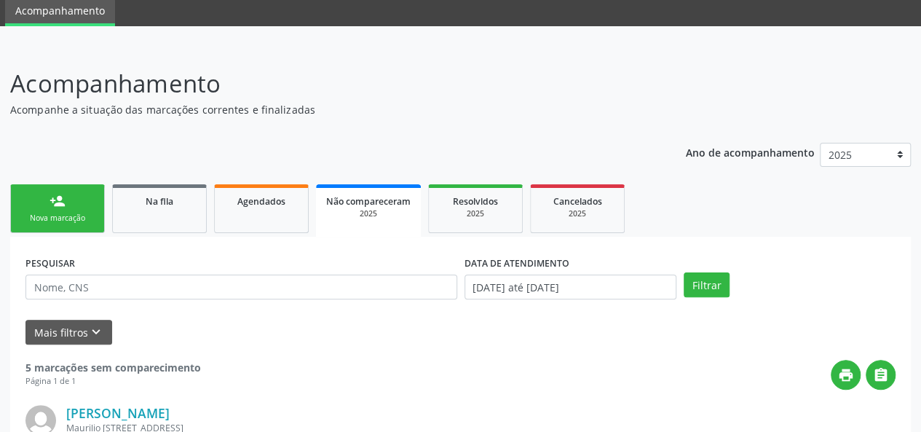
scroll to position [52, 0]
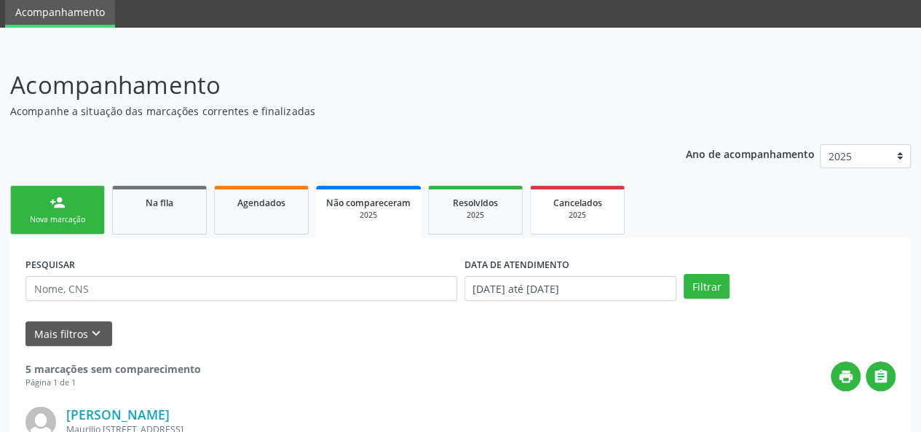
drag, startPoint x: 275, startPoint y: 211, endPoint x: 558, endPoint y: 200, distance: 283.4
click at [274, 211] on link "Agendados" at bounding box center [261, 210] width 95 height 49
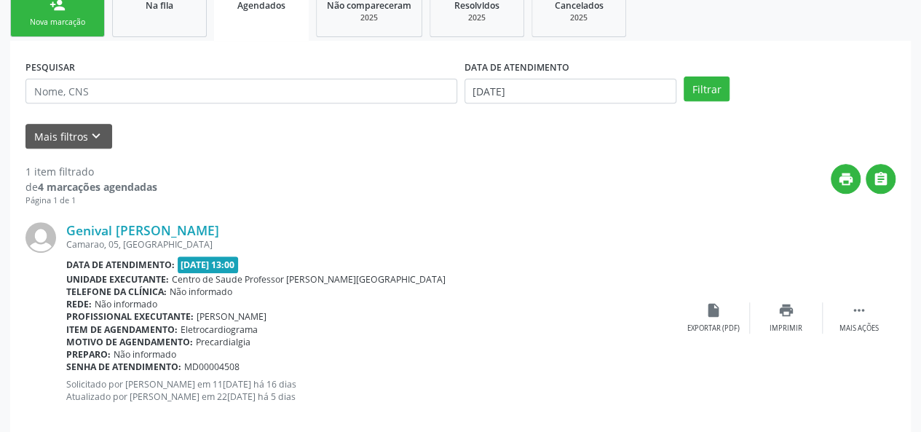
scroll to position [271, 0]
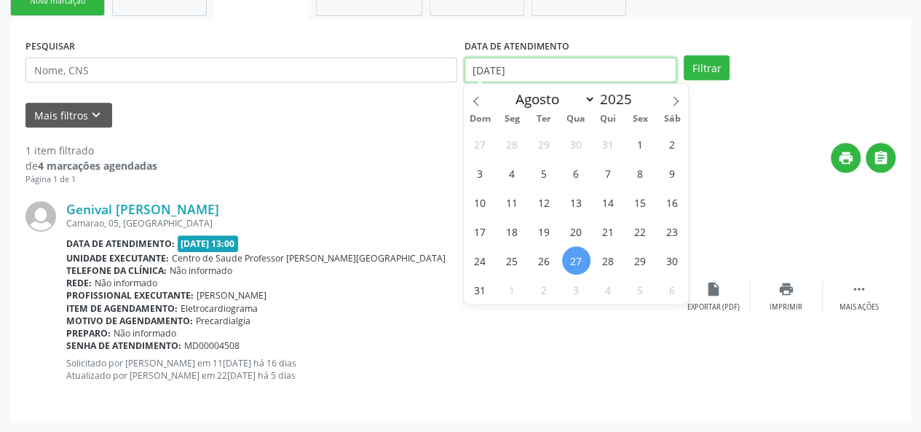
click at [598, 62] on input "[DATE]" at bounding box center [571, 70] width 212 height 25
click at [635, 144] on span "1" at bounding box center [640, 144] width 28 height 28
type input "[DATE]"
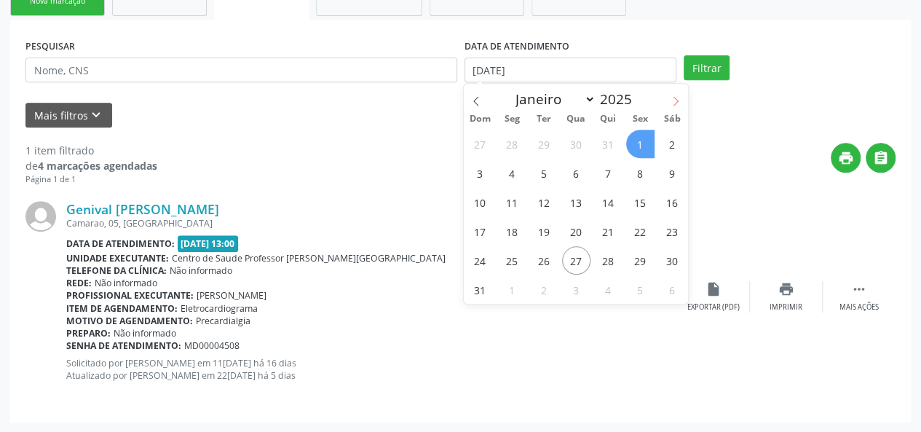
click at [682, 102] on span at bounding box center [675, 96] width 25 height 25
select select "8"
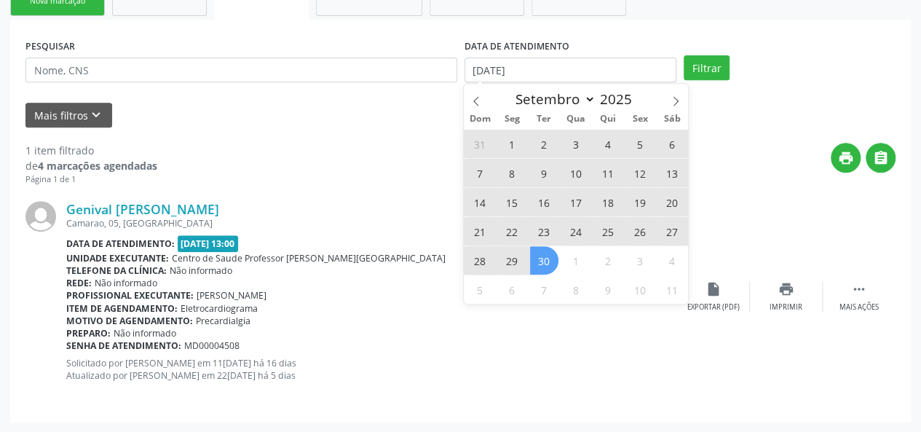
click at [548, 264] on span "30" at bounding box center [544, 260] width 28 height 28
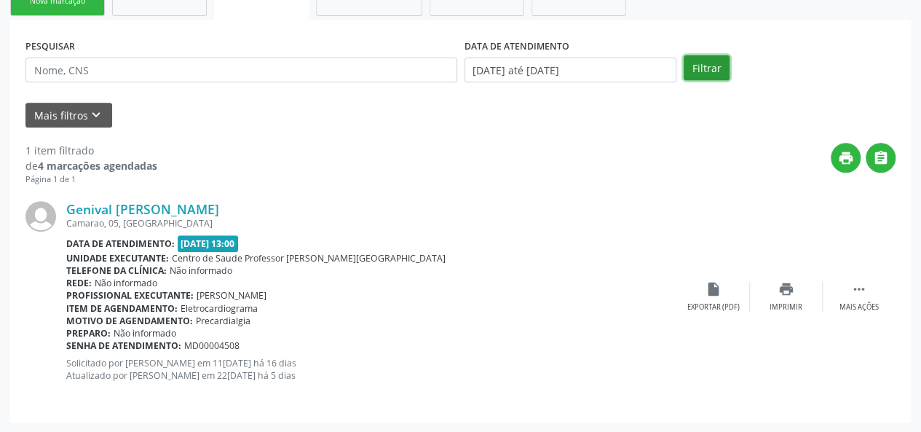
click at [703, 59] on button "Filtrar" at bounding box center [707, 67] width 46 height 25
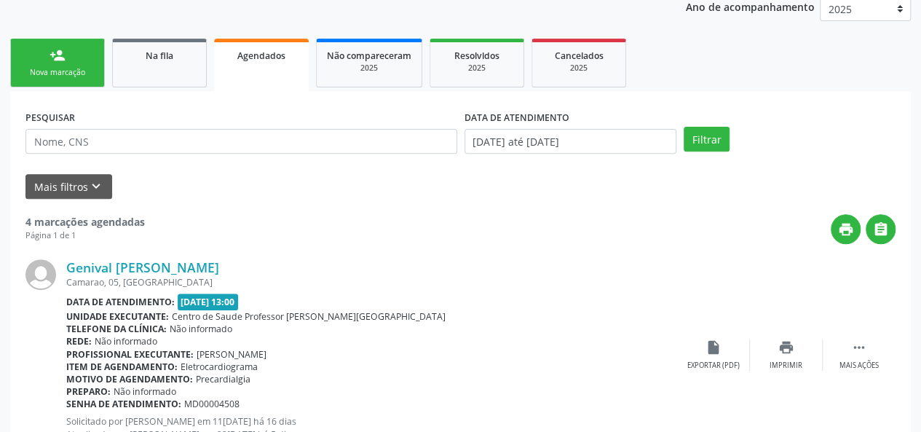
scroll to position [196, 0]
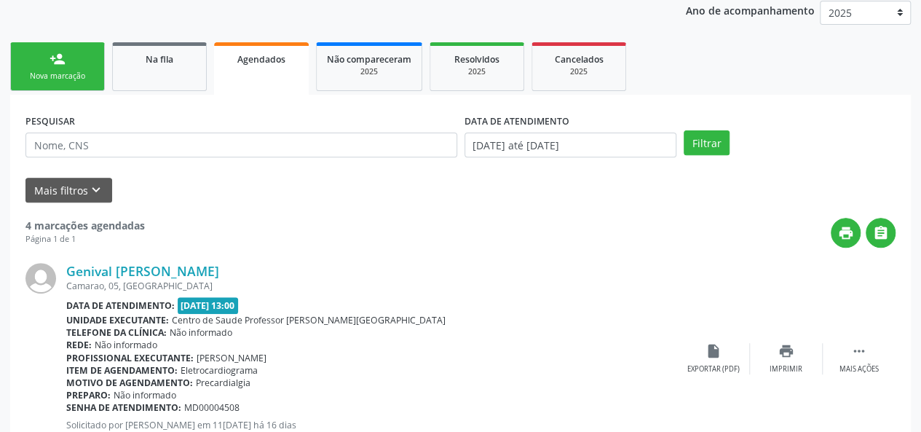
click at [68, 81] on div "Nova marcação" at bounding box center [57, 76] width 73 height 11
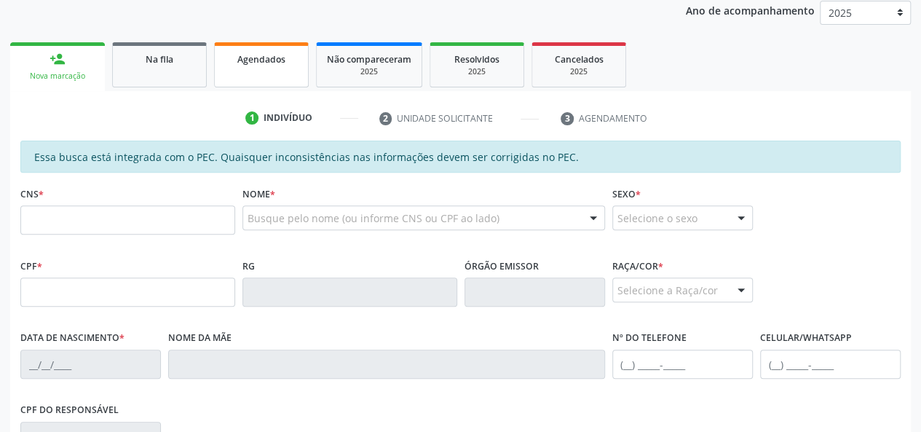
click at [242, 64] on div "Agendados" at bounding box center [261, 58] width 73 height 15
